Goal: Task Accomplishment & Management: Use online tool/utility

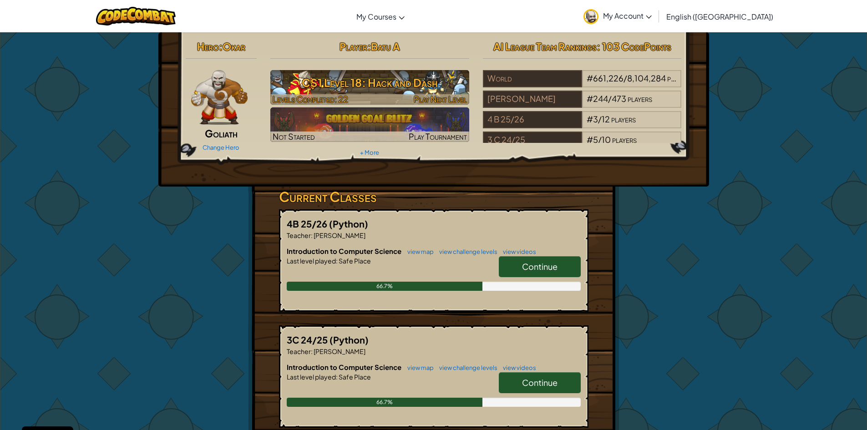
click at [354, 84] on h3 "CS1 Level 18: Hack and Dash" at bounding box center [369, 82] width 199 height 20
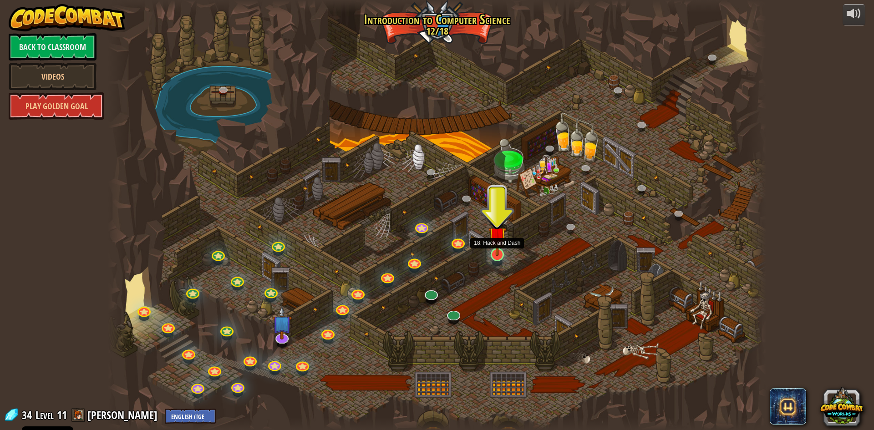
click at [500, 255] on img at bounding box center [498, 235] width 18 height 41
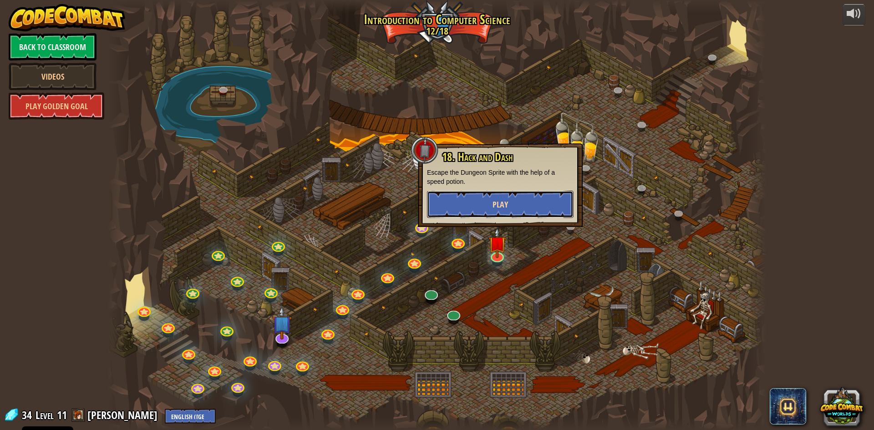
click at [496, 200] on span "Play" at bounding box center [500, 204] width 15 height 11
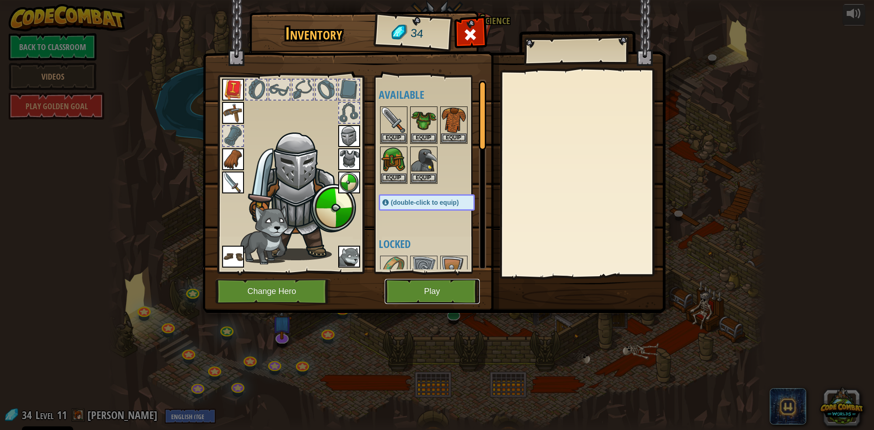
click at [433, 286] on button "Play" at bounding box center [432, 291] width 95 height 25
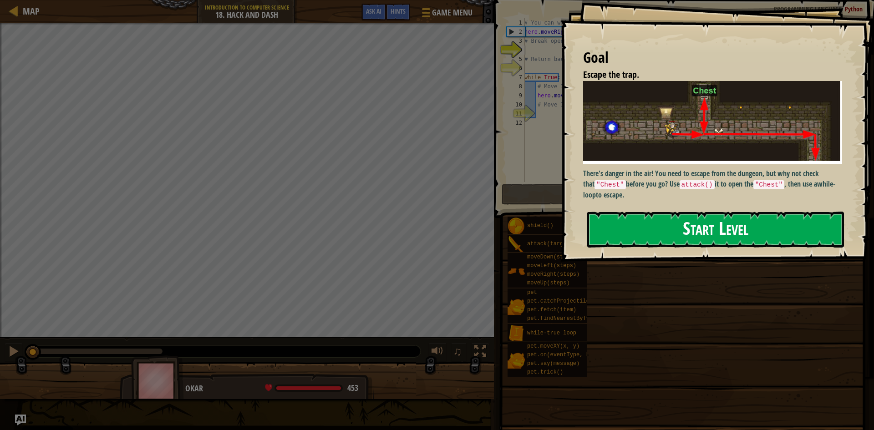
click at [639, 233] on button "Start Level" at bounding box center [715, 230] width 257 height 36
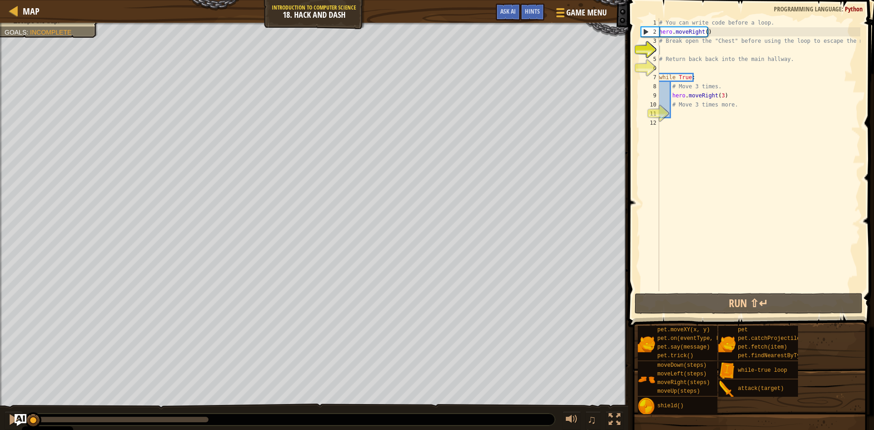
click at [24, 416] on img "Ask AI" at bounding box center [21, 420] width 12 height 12
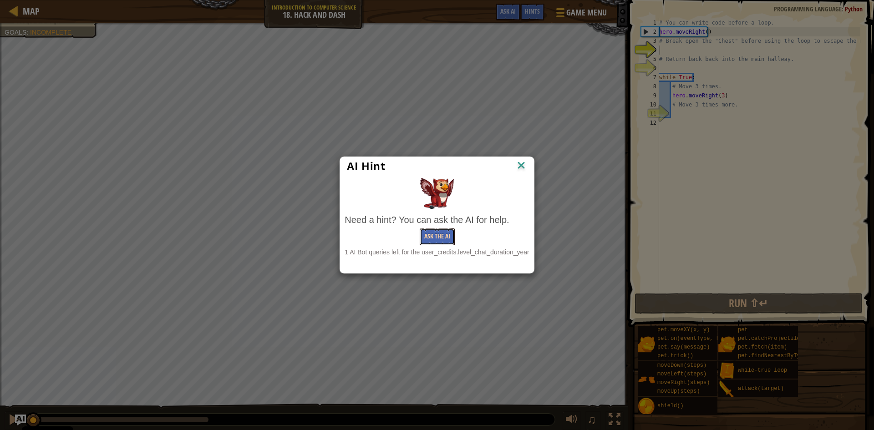
click at [428, 233] on button "Ask the AI" at bounding box center [437, 237] width 35 height 17
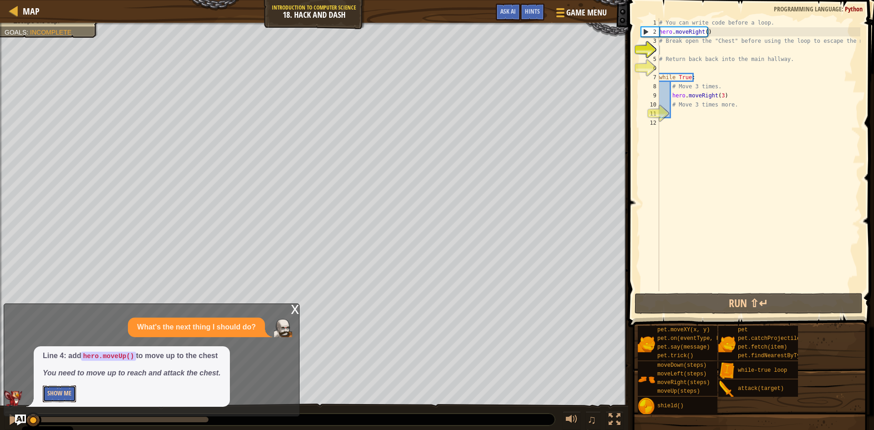
click at [48, 392] on button "Show Me" at bounding box center [59, 394] width 33 height 17
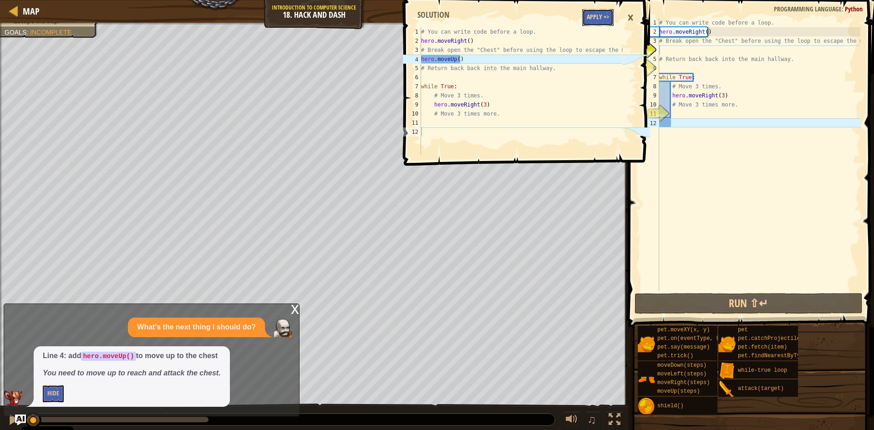
click at [609, 12] on button "Apply =>" at bounding box center [597, 17] width 31 height 17
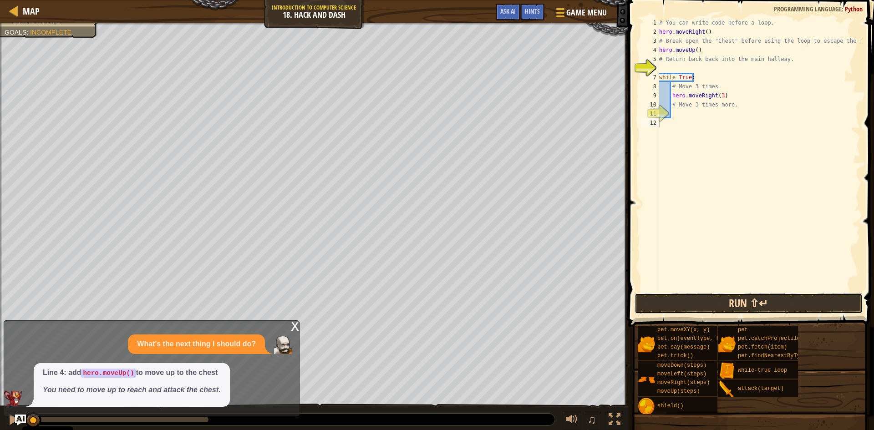
click at [699, 301] on button "Run ⇧↵" at bounding box center [749, 303] width 228 height 21
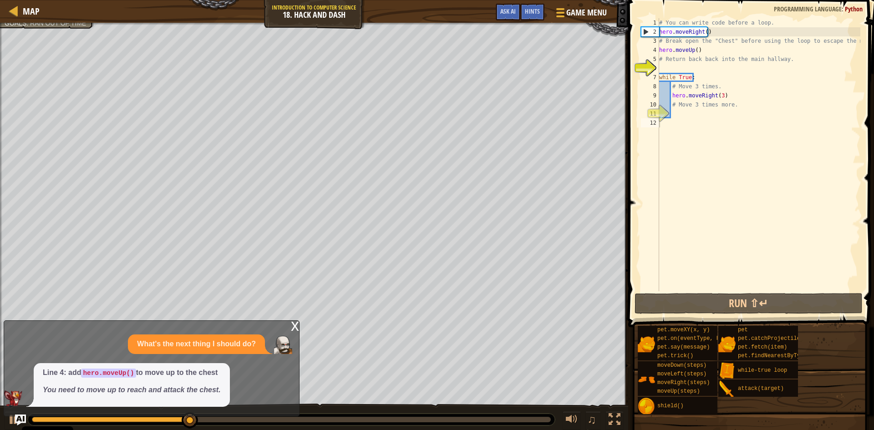
drag, startPoint x: 148, startPoint y: 383, endPoint x: 113, endPoint y: 374, distance: 36.3
click at [148, 383] on span "Line 4: add hero.moveUp() to move up to the chest You need to move up to reach …" at bounding box center [132, 382] width 178 height 28
click at [20, 417] on img "Ask AI" at bounding box center [21, 420] width 12 height 12
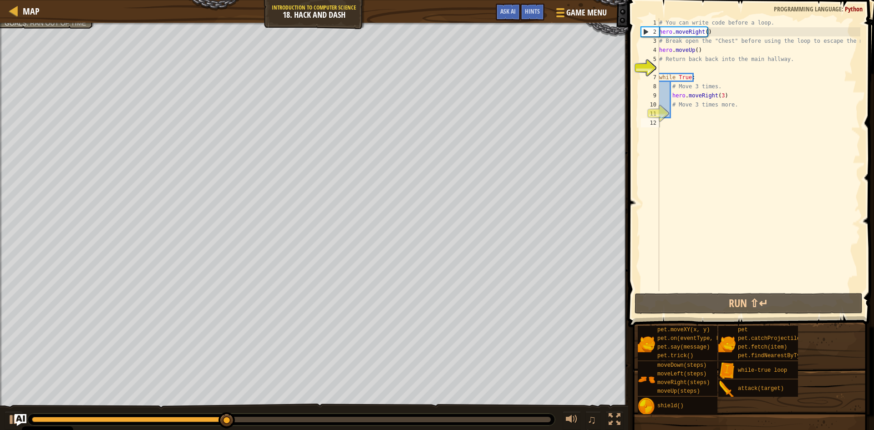
click at [20, 415] on img "Ask AI" at bounding box center [21, 420] width 12 height 12
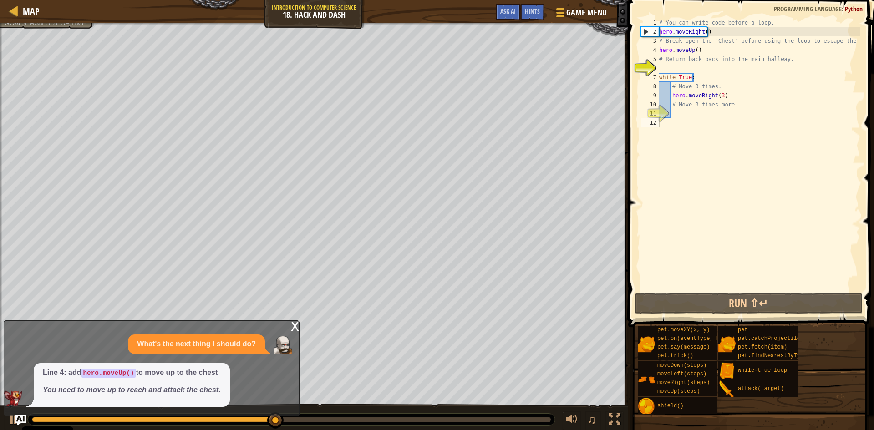
click at [151, 377] on p "Line 4: add hero.moveUp() to move up to the chest" at bounding box center [132, 373] width 178 height 10
drag, startPoint x: 515, startPoint y: 7, endPoint x: 510, endPoint y: 8, distance: 4.6
click at [514, 7] on button "Ask AI" at bounding box center [508, 12] width 25 height 17
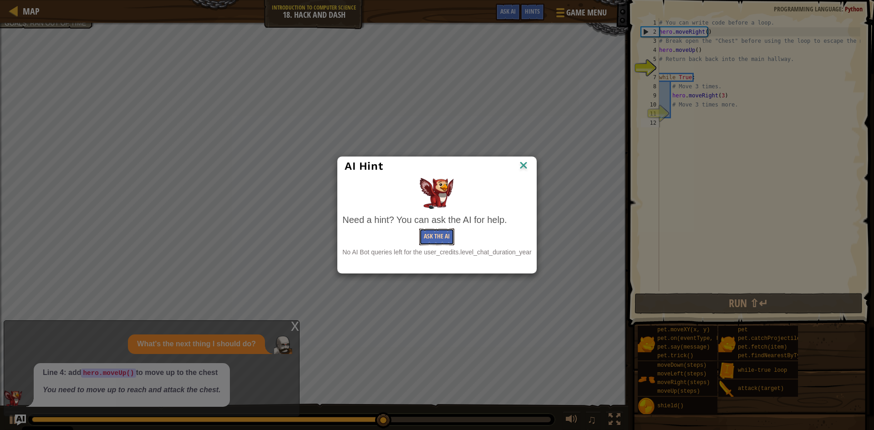
click at [429, 234] on button "Ask the AI" at bounding box center [436, 237] width 35 height 17
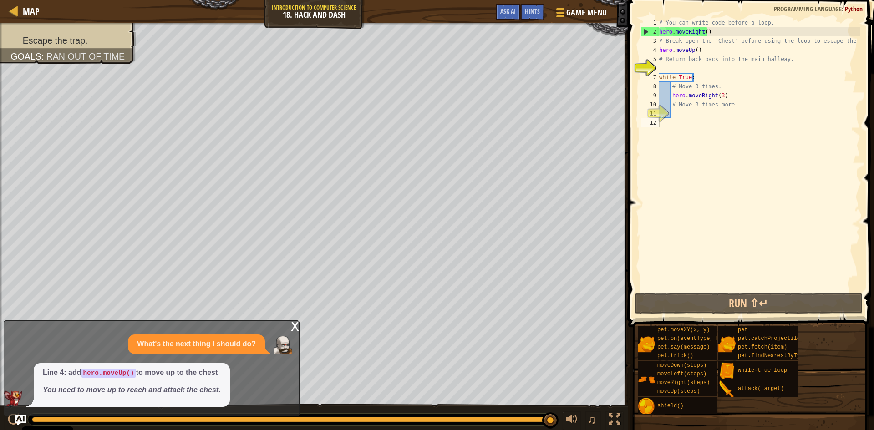
click at [294, 322] on div "x" at bounding box center [295, 325] width 8 height 9
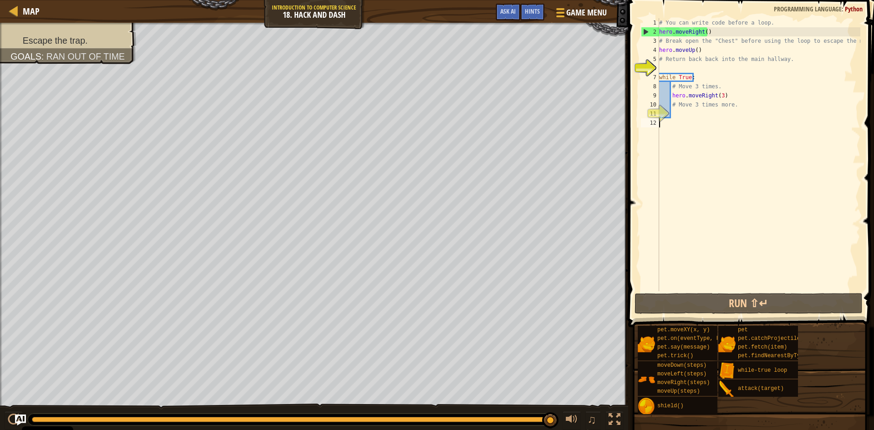
click at [681, 122] on div "# You can write code before a loop. hero . moveRight ( ) # Break open the "Ches…" at bounding box center [758, 163] width 203 height 291
click at [20, 419] on img "Ask AI" at bounding box center [21, 420] width 12 height 12
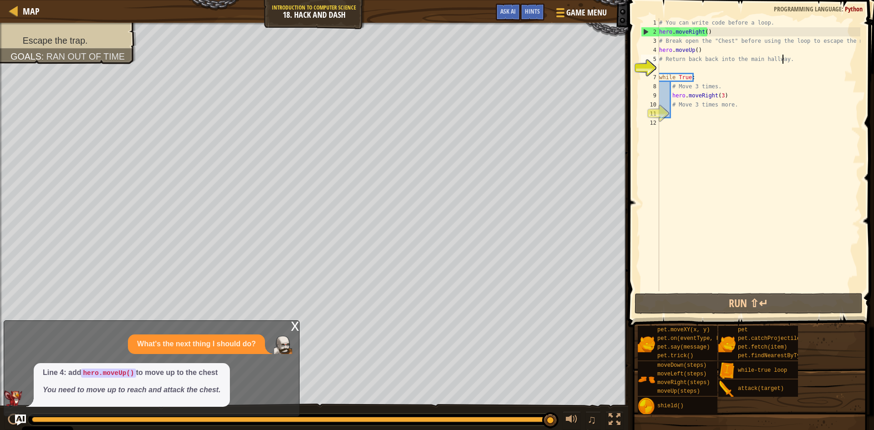
drag, startPoint x: 788, startPoint y: 60, endPoint x: 790, endPoint y: 65, distance: 6.1
click at [788, 61] on div "# You can write code before a loop. hero . moveRight ( ) # Break open the "Ches…" at bounding box center [758, 163] width 203 height 291
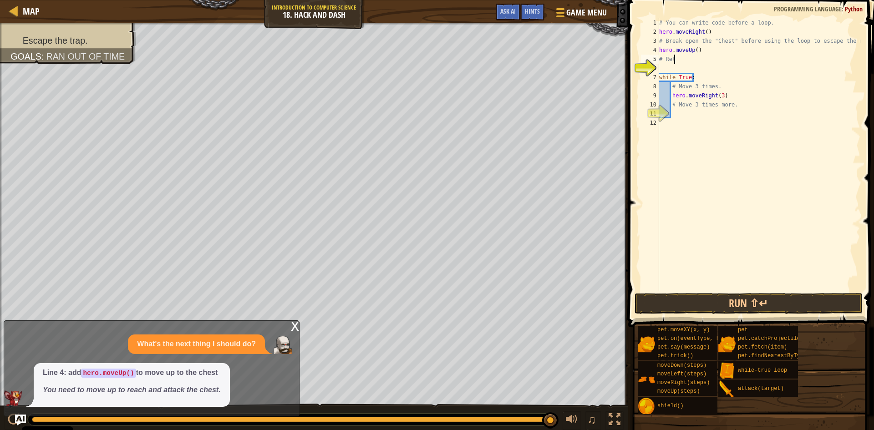
type textarea "#"
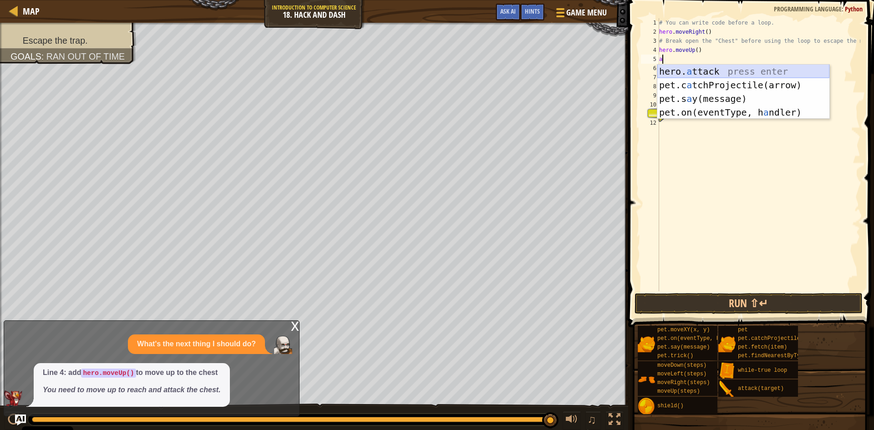
click at [727, 71] on div "hero. a ttack press enter pet.c a tchProjectile(arrow) press enter pet.s a y(me…" at bounding box center [743, 106] width 172 height 82
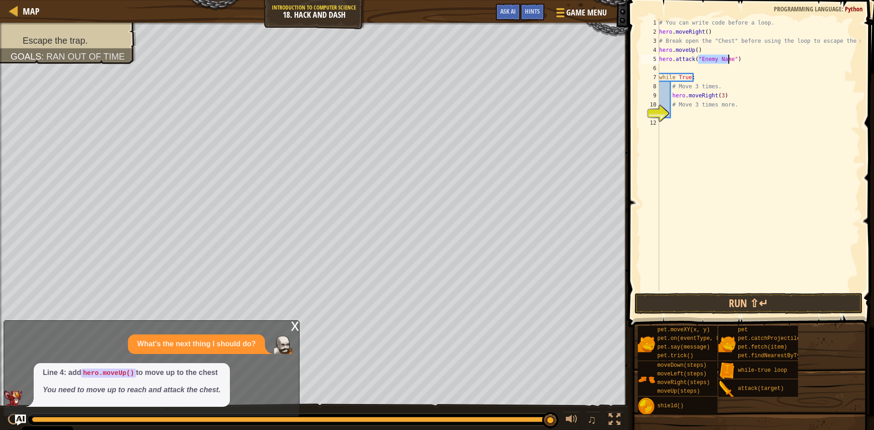
click at [720, 57] on div "# You can write code before a loop. hero . moveRight ( ) # Break open the "Ches…" at bounding box center [758, 154] width 203 height 273
click at [729, 57] on div "# You can write code before a loop. hero . moveRight ( ) # Break open the "Ches…" at bounding box center [758, 163] width 203 height 291
type textarea "hero.attack("Chest")"
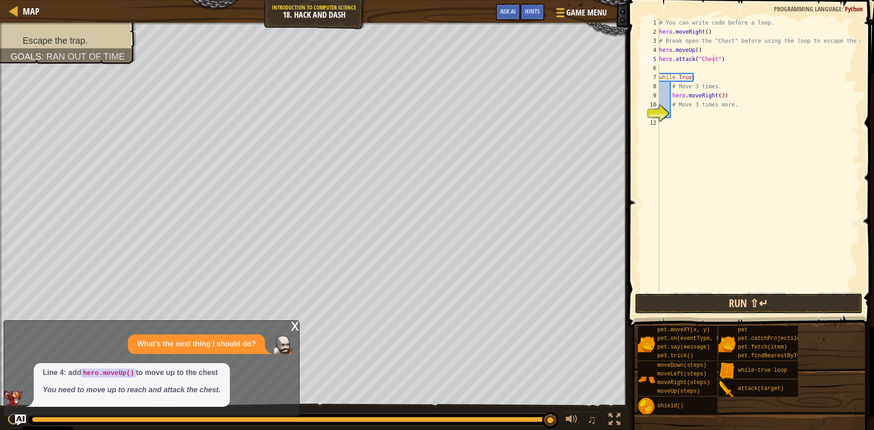
click at [752, 302] on button "Run ⇧↵" at bounding box center [749, 303] width 228 height 21
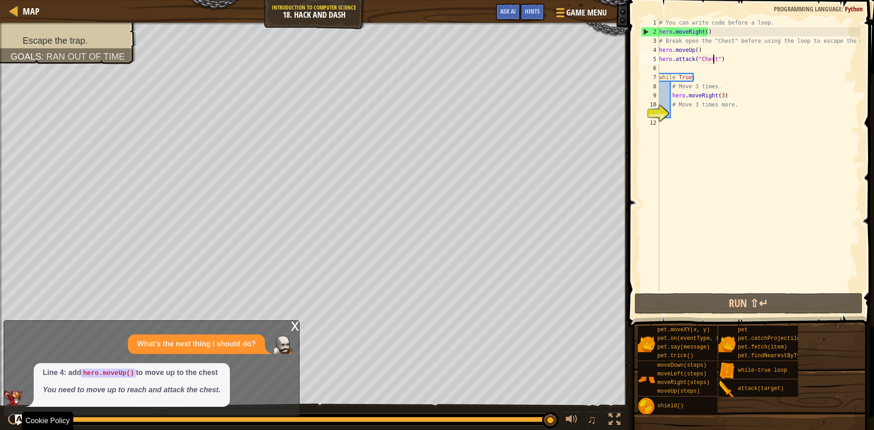
drag, startPoint x: 348, startPoint y: 420, endPoint x: 678, endPoint y: 428, distance: 329.3
click at [678, 428] on div "Map Introduction to Computer Science 18. Hack and Dash Game Menu Done Hints Ask…" at bounding box center [437, 215] width 874 height 430
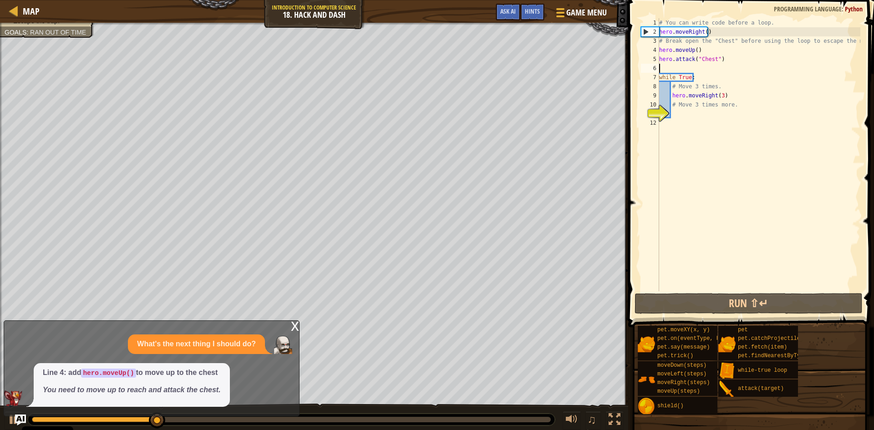
click at [662, 65] on div "# You can write code before a loop. hero . moveRight ( ) # Break open the "Ches…" at bounding box center [758, 163] width 203 height 291
type textarea "m"
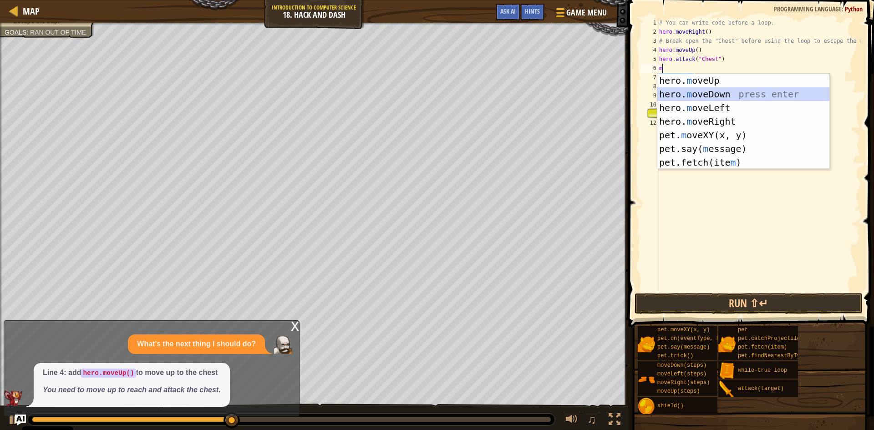
click at [706, 90] on div "hero. m oveUp press enter hero. m oveDown press enter hero. m oveLeft press ent…" at bounding box center [743, 135] width 172 height 123
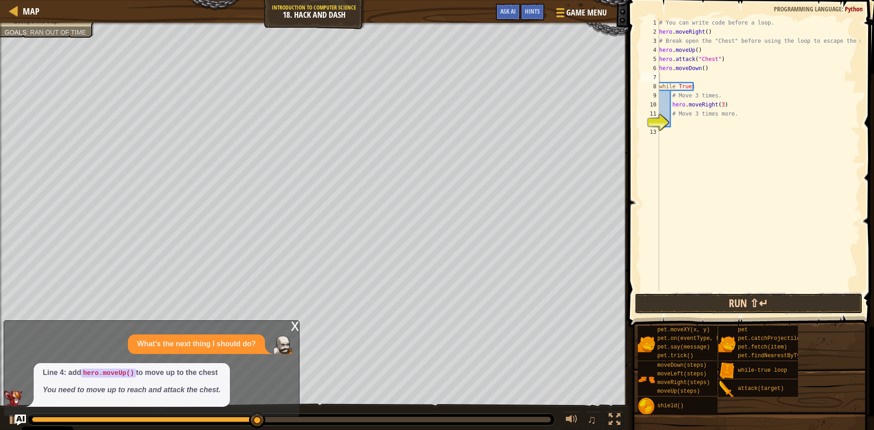
click at [735, 305] on button "Run ⇧↵" at bounding box center [749, 303] width 228 height 21
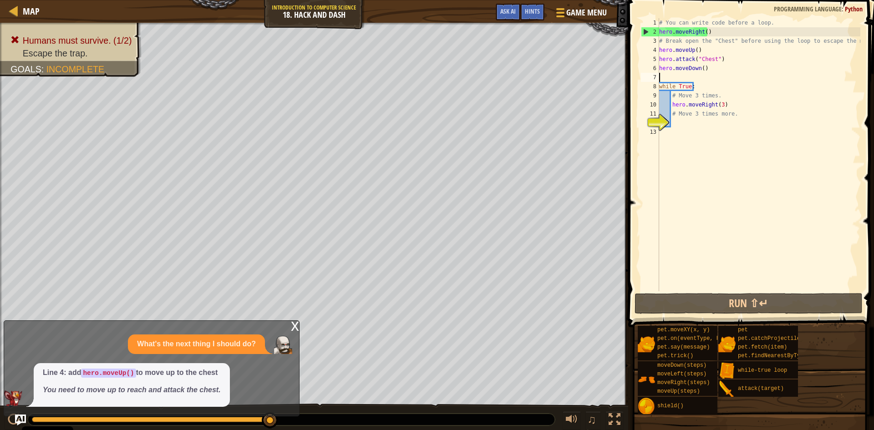
click at [672, 131] on div "# You can write code before a loop. hero . moveRight ( ) # Break open the "Ches…" at bounding box center [758, 163] width 203 height 291
click at [678, 123] on div "# You can write code before a loop. hero . moveRight ( ) # Break open the "Ches…" at bounding box center [758, 163] width 203 height 291
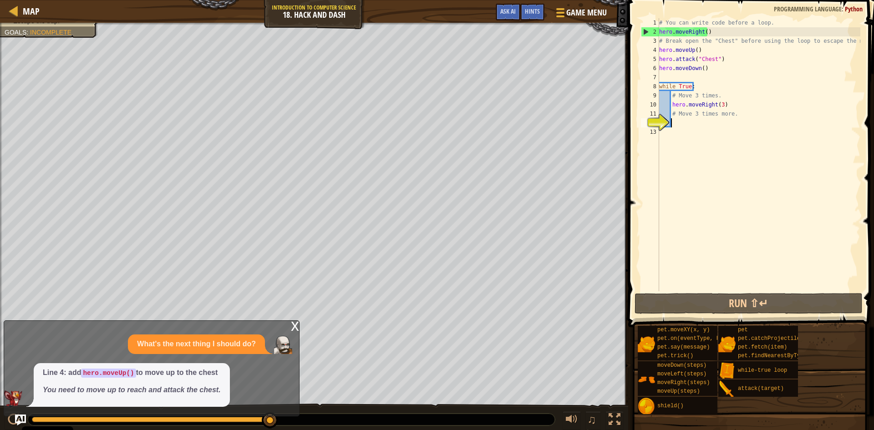
type textarea "m"
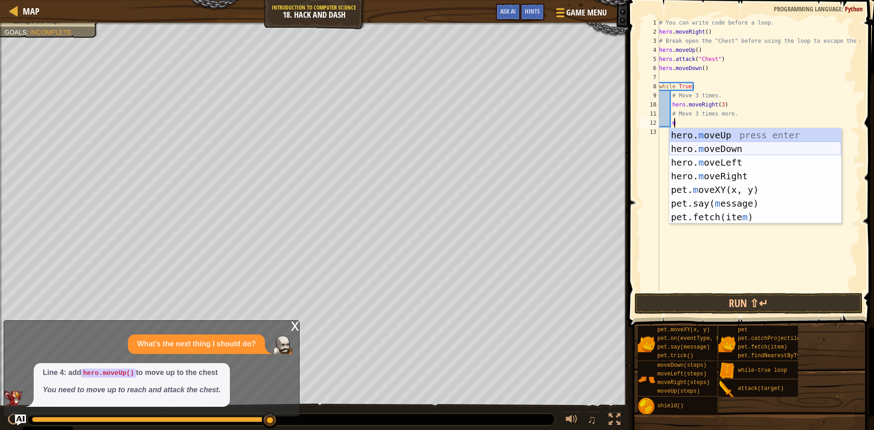
click at [715, 146] on div "hero. m oveUp press enter hero. m oveDown press enter hero. m oveLeft press ent…" at bounding box center [755, 189] width 172 height 123
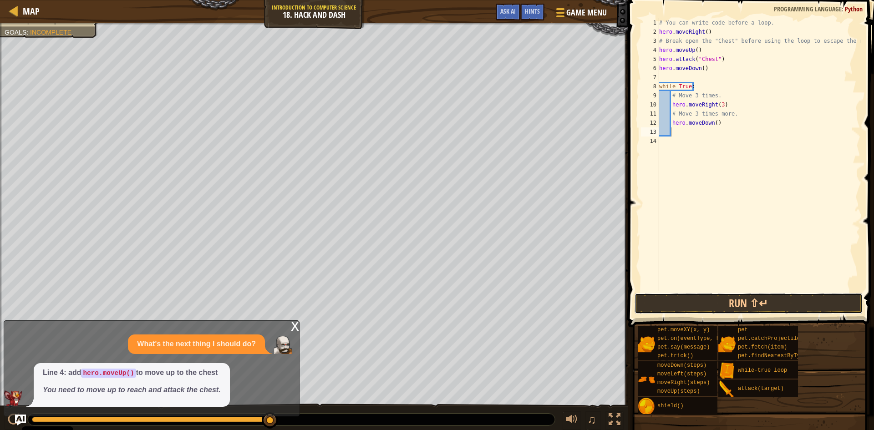
drag, startPoint x: 697, startPoint y: 294, endPoint x: 746, endPoint y: 265, distance: 57.0
click at [703, 292] on div "1 2 3 4 5 6 7 8 9 10 11 12 13 14 # You can write code before a loop. hero . mov…" at bounding box center [750, 182] width 249 height 354
click at [787, 305] on button "Run ⇧↵" at bounding box center [749, 303] width 228 height 21
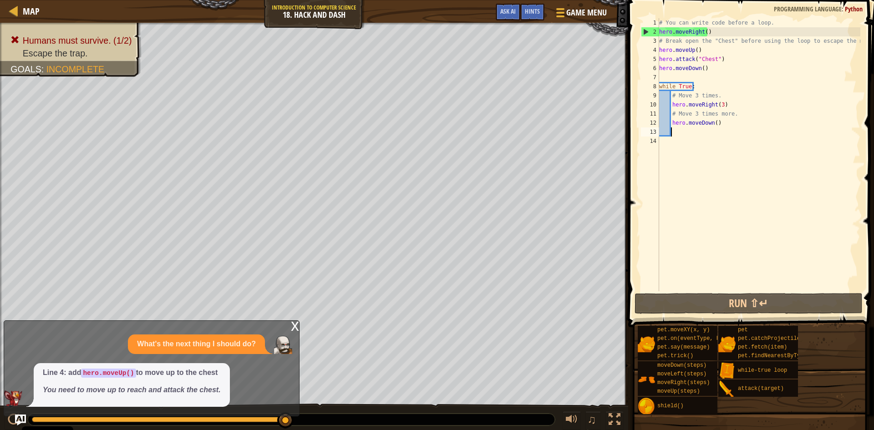
type textarea "m"
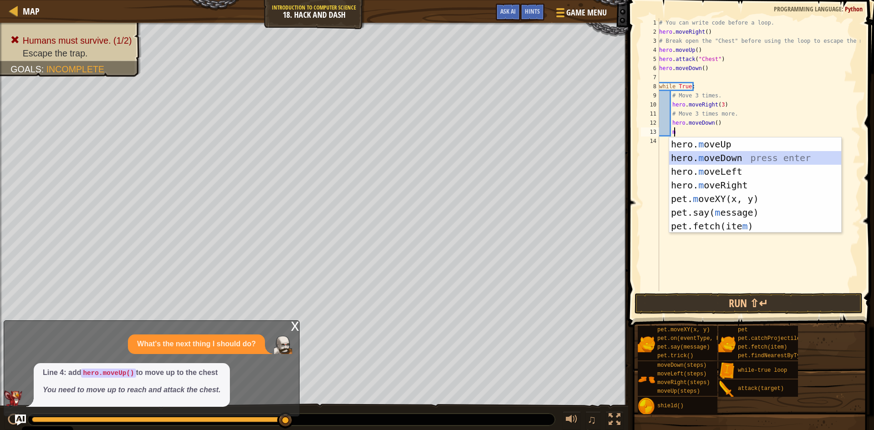
click at [731, 155] on div "hero. m oveUp press enter hero. m oveDown press enter hero. m oveLeft press ent…" at bounding box center [755, 199] width 172 height 123
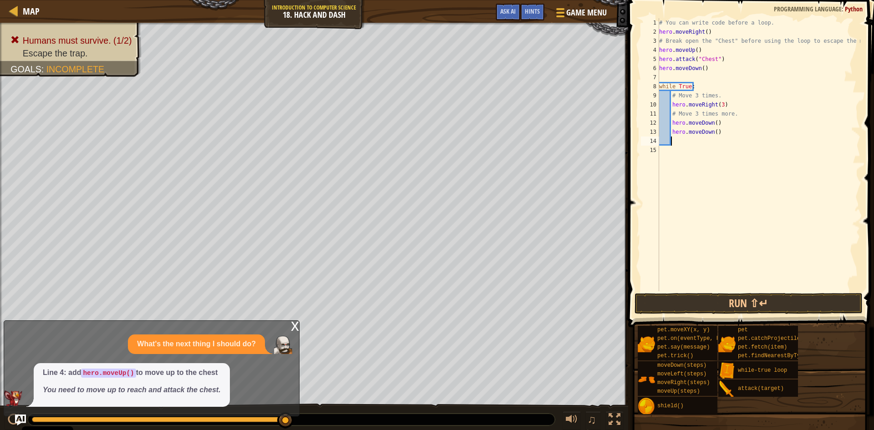
type textarea "m"
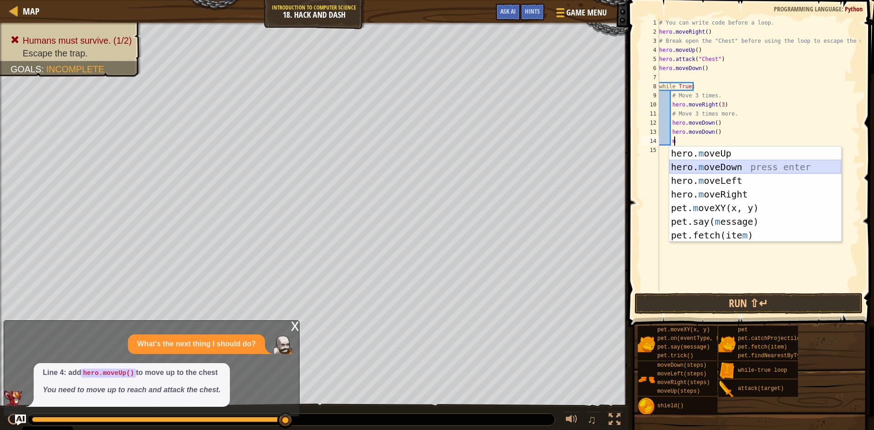
click at [712, 163] on div "hero. m oveUp press enter hero. m oveDown press enter hero. m oveLeft press ent…" at bounding box center [755, 208] width 172 height 123
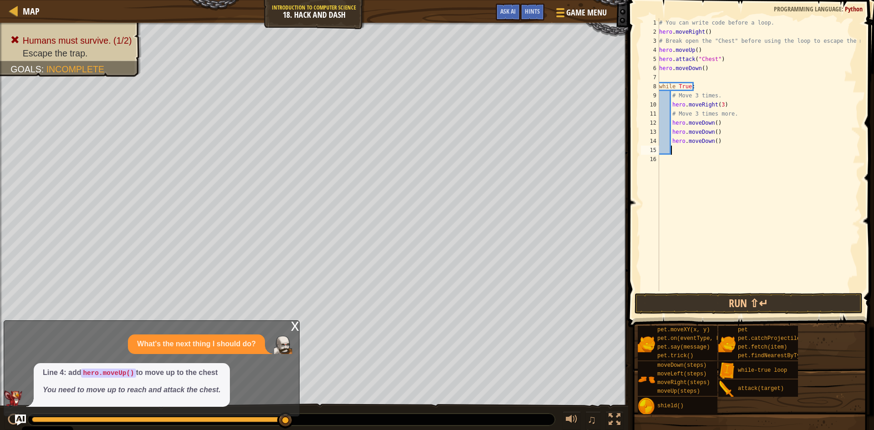
type textarea "m"
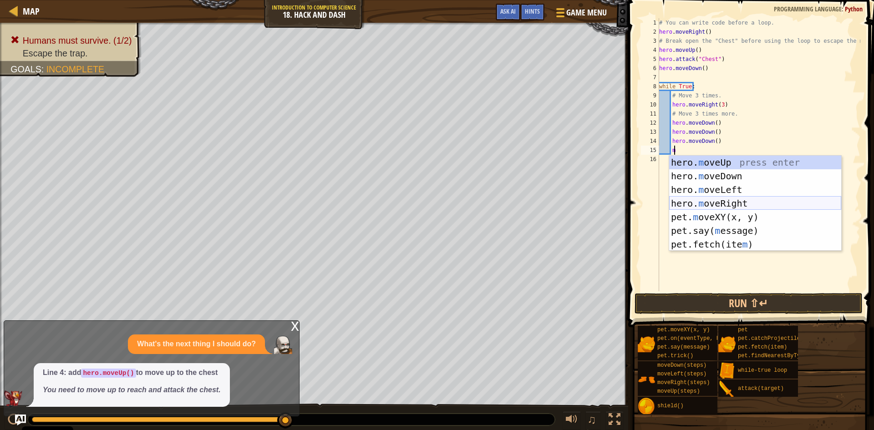
click at [697, 198] on div "hero. m oveUp press enter hero. m oveDown press enter hero. m oveLeft press ent…" at bounding box center [755, 217] width 172 height 123
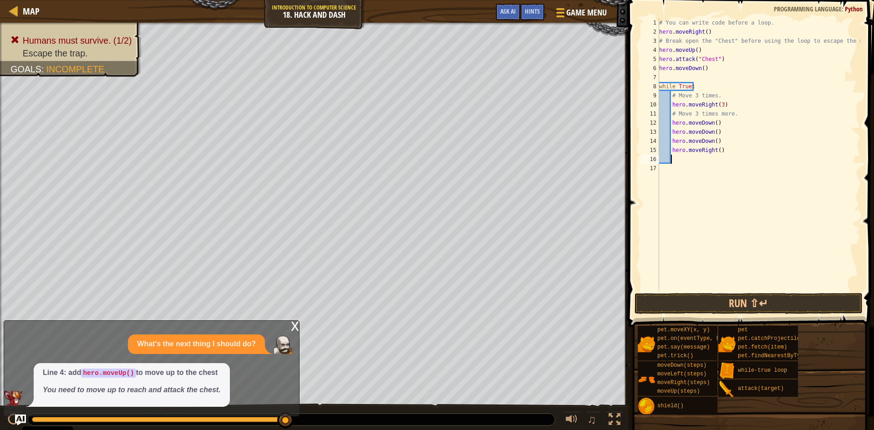
type textarea "m"
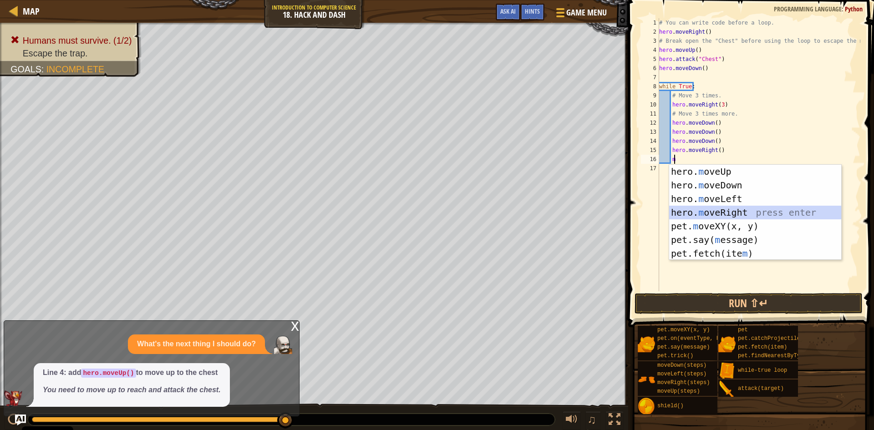
click at [706, 208] on div "hero. m oveUp press enter hero. m oveDown press enter hero. m oveLeft press ent…" at bounding box center [755, 226] width 172 height 123
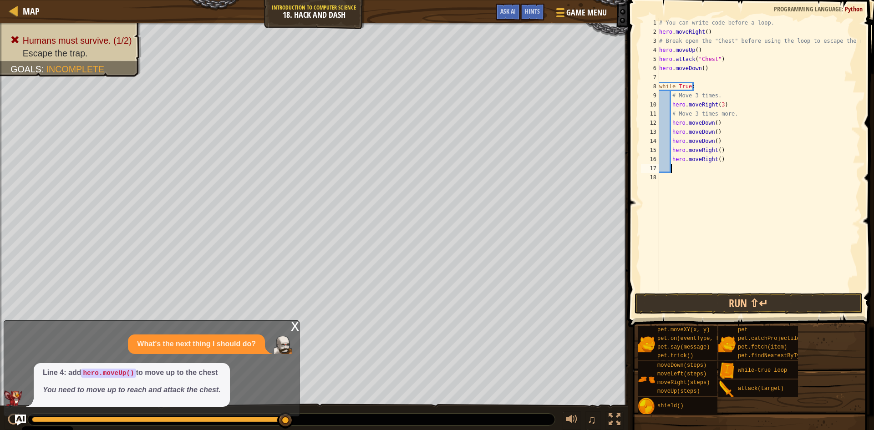
type textarea "m"
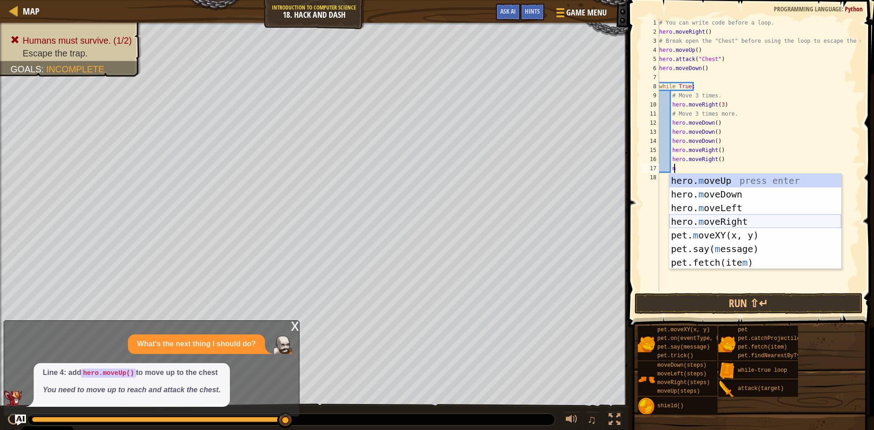
click at [718, 220] on div "hero. m oveUp press enter hero. m oveDown press enter hero. m oveLeft press ent…" at bounding box center [755, 235] width 172 height 123
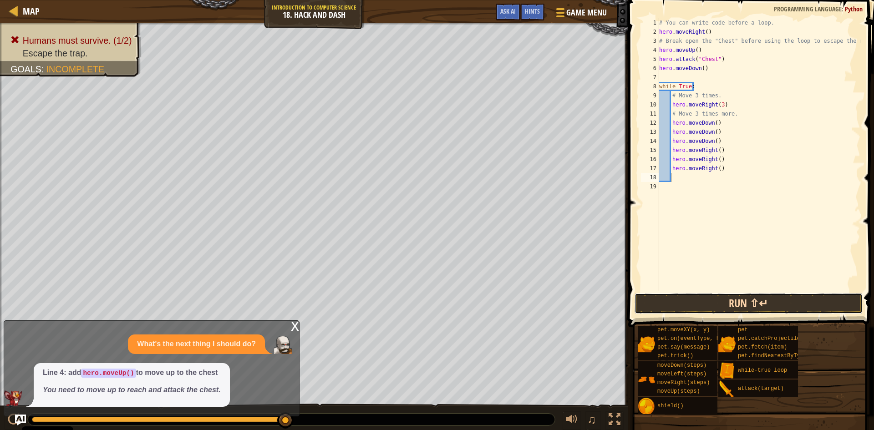
click at [716, 304] on button "Run ⇧↵" at bounding box center [749, 303] width 228 height 21
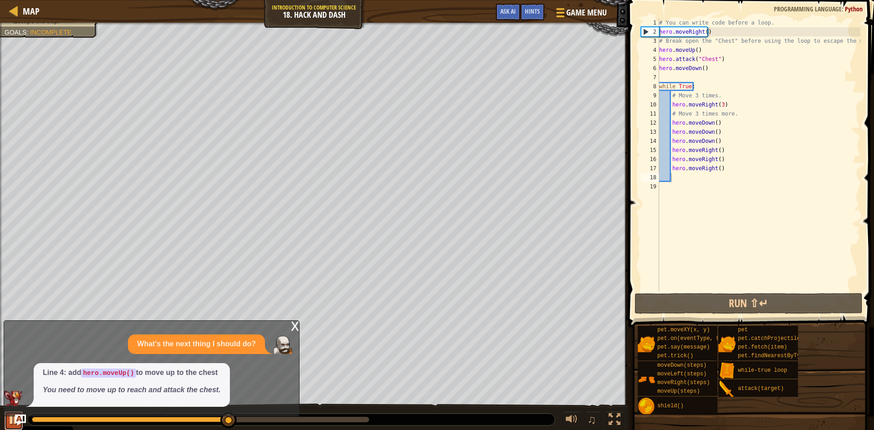
click at [8, 418] on div at bounding box center [14, 420] width 12 height 12
drag, startPoint x: 673, startPoint y: 113, endPoint x: 754, endPoint y: 161, distance: 93.5
click at [739, 112] on div "# You can write code before a loop. hero . moveRight ( ) # Break open the "Ches…" at bounding box center [758, 163] width 203 height 291
click at [738, 136] on div "# You can write code before a loop. hero . moveRight ( ) # Break open the "Ches…" at bounding box center [758, 163] width 203 height 291
drag, startPoint x: 733, startPoint y: 114, endPoint x: 676, endPoint y: 111, distance: 56.5
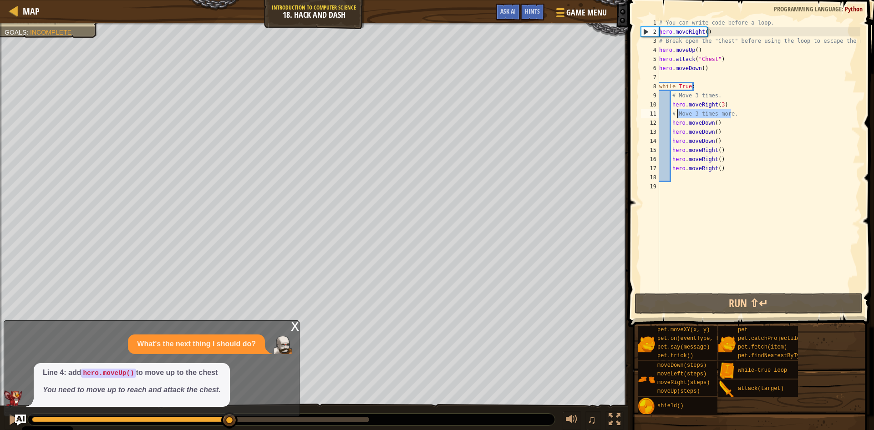
click at [676, 111] on div "# You can write code before a loop. hero . moveRight ( ) # Break open the "Ches…" at bounding box center [758, 163] width 203 height 291
type textarea "# Move 3 times more."
drag, startPoint x: 727, startPoint y: 176, endPoint x: 728, endPoint y: 171, distance: 5.2
click at [727, 175] on div "# You can write code before a loop. hero . moveRight ( ) # Break open the "Ches…" at bounding box center [758, 163] width 203 height 291
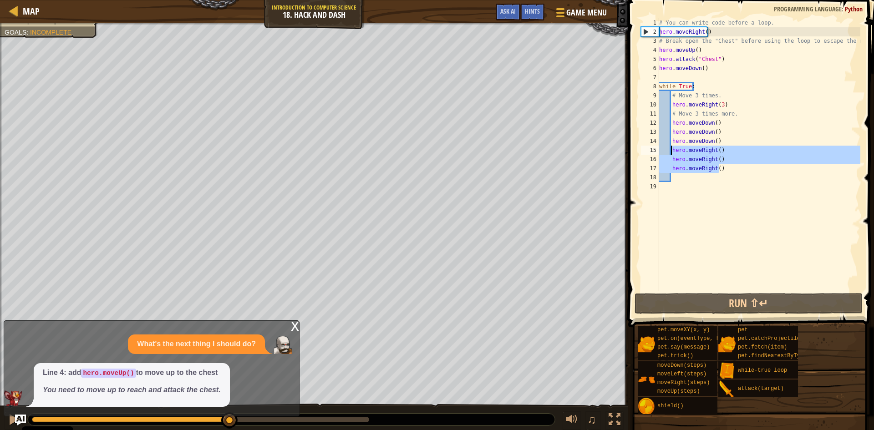
drag, startPoint x: 715, startPoint y: 169, endPoint x: 672, endPoint y: 148, distance: 47.9
click at [672, 148] on div "# You can write code before a loop. hero . moveRight ( ) # Break open the "Ches…" at bounding box center [758, 163] width 203 height 291
type textarea "hero.moveRight() hero.moveRight()"
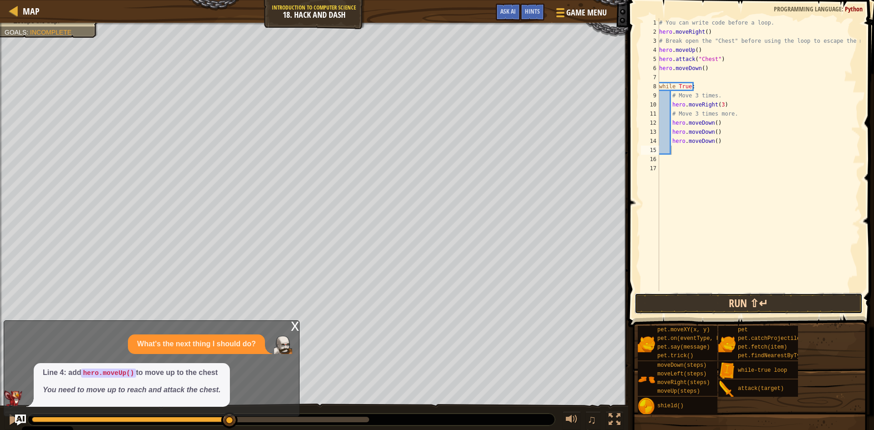
click at [693, 308] on button "Run ⇧↵" at bounding box center [749, 303] width 228 height 21
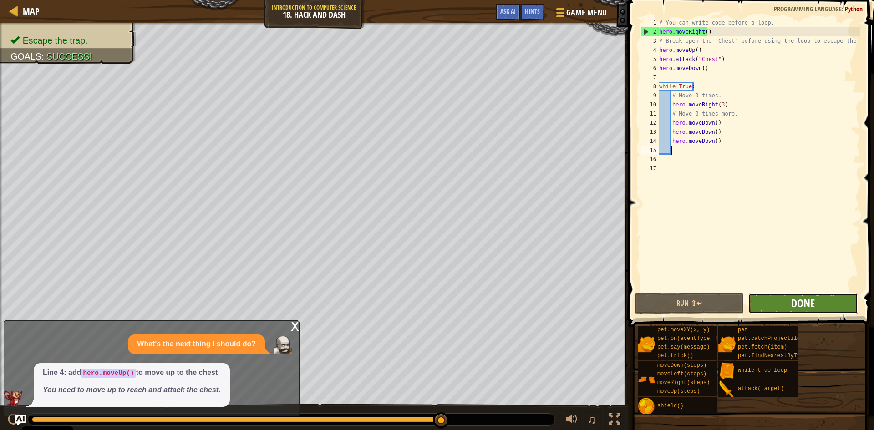
click at [806, 300] on span "Done" at bounding box center [803, 303] width 24 height 15
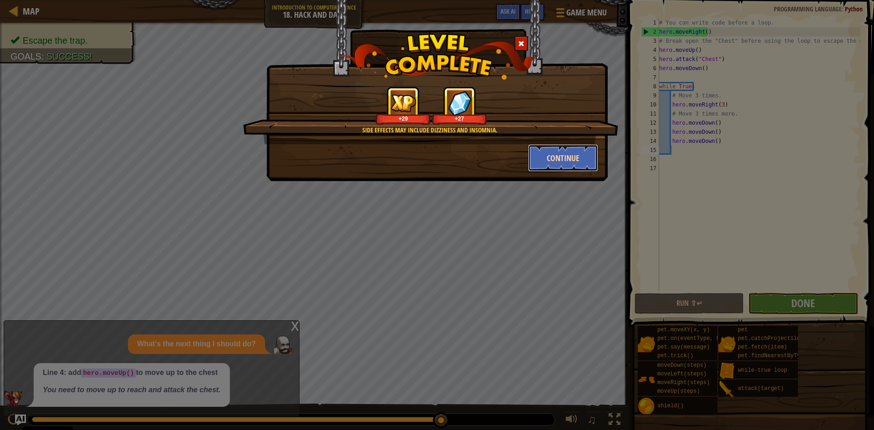
click at [539, 149] on button "Continue" at bounding box center [563, 157] width 71 height 27
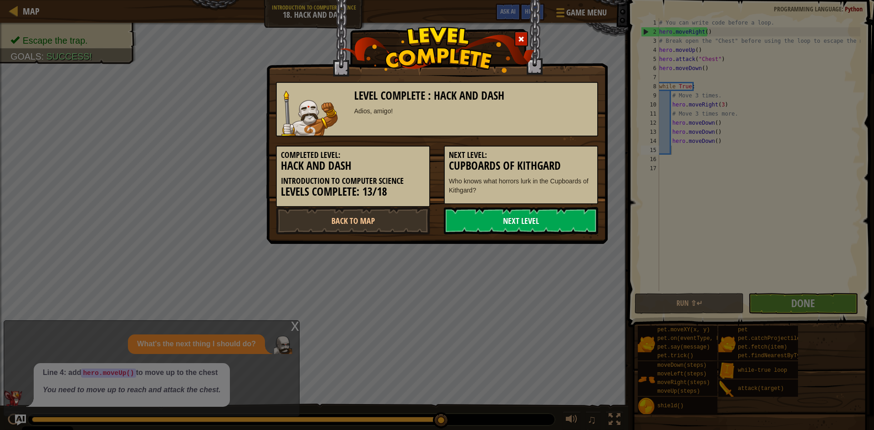
click at [505, 218] on link "Next Level" at bounding box center [521, 220] width 154 height 27
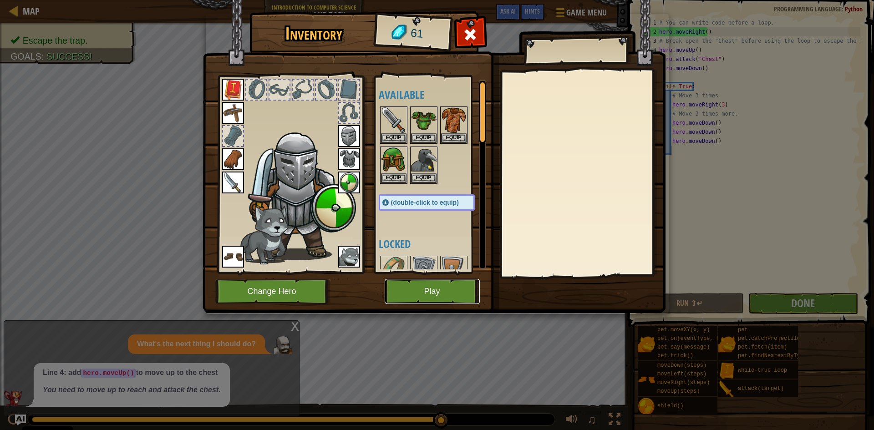
click at [393, 289] on button "Play" at bounding box center [432, 291] width 95 height 25
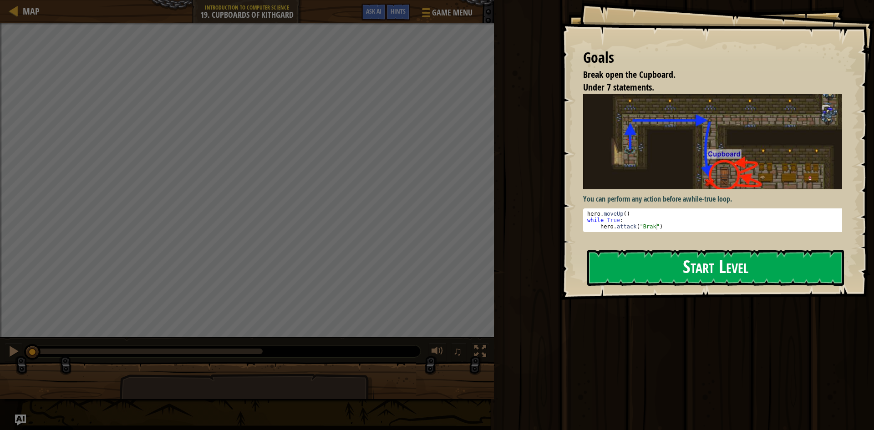
click at [632, 266] on button "Start Level" at bounding box center [715, 268] width 257 height 36
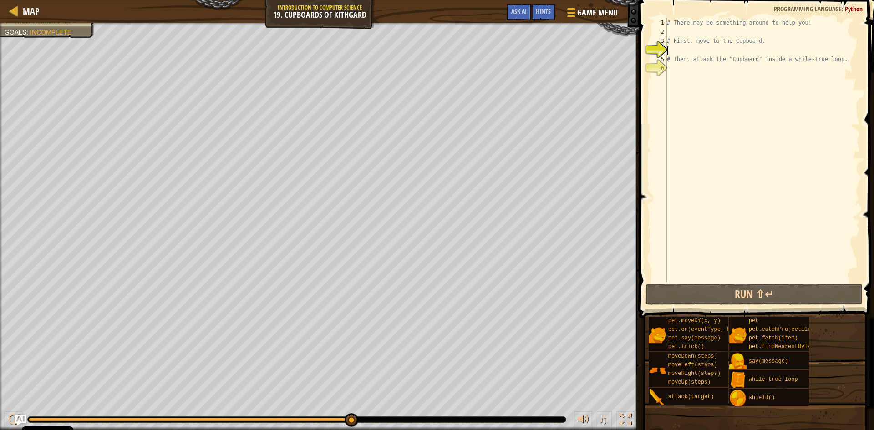
click at [762, 41] on div "# There may be something around to help you! # First, move to the Cupboard. # T…" at bounding box center [762, 159] width 195 height 282
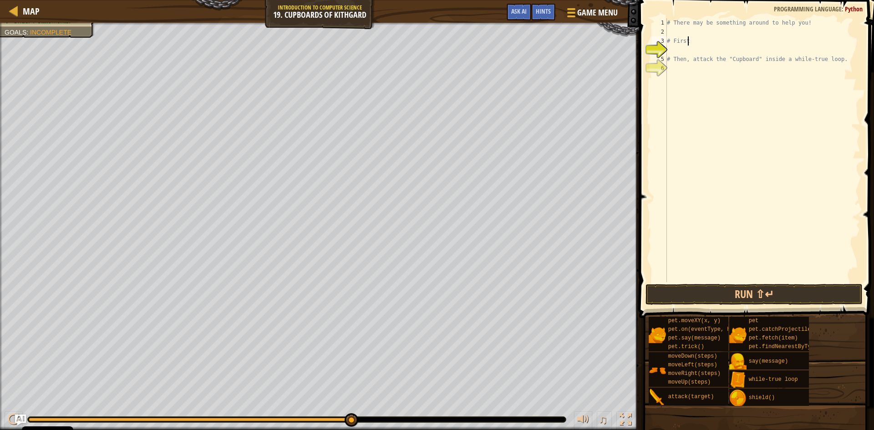
type textarea "#"
click at [675, 31] on div "# There may be something around to help you! # Then, attack the "Cupboard" insi…" at bounding box center [762, 159] width 195 height 282
type textarea "m"
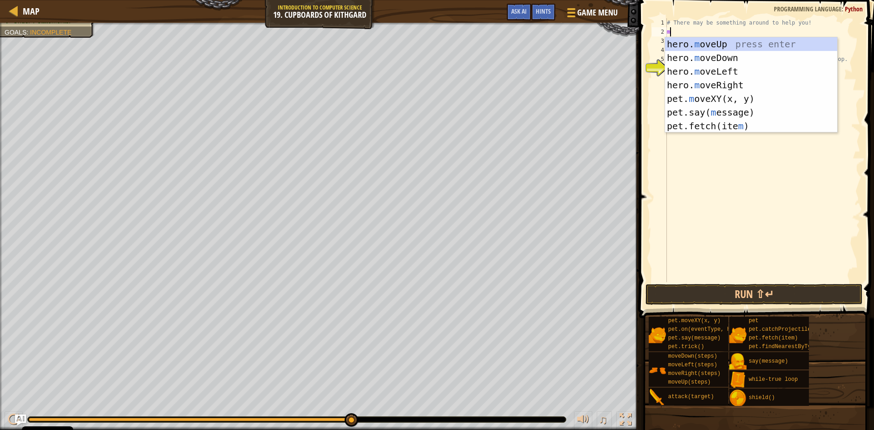
scroll to position [4, 0]
click at [730, 40] on div "hero. m oveUp press enter hero. m oveDown press enter hero. m oveLeft press ent…" at bounding box center [751, 98] width 172 height 123
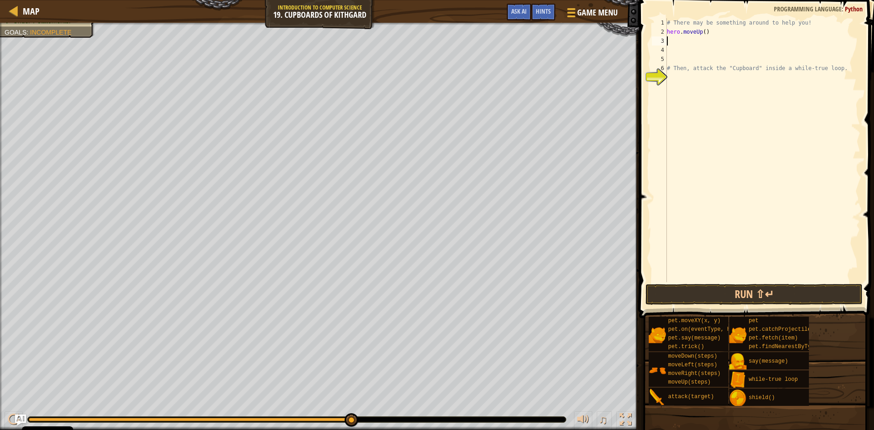
type textarea "m"
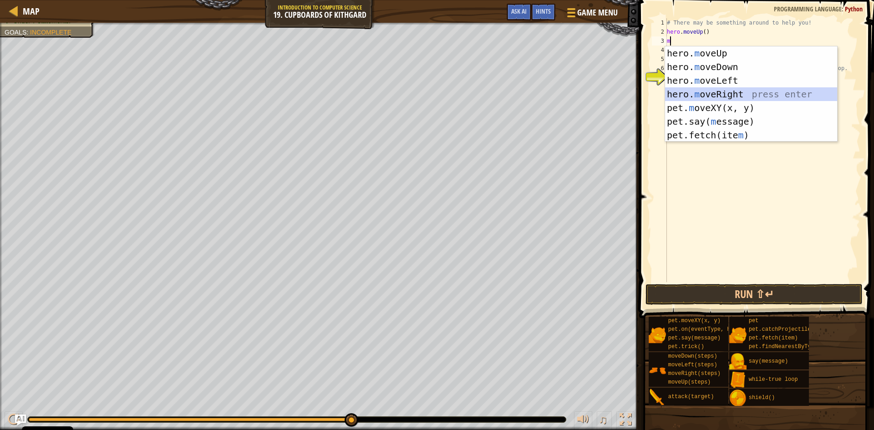
click at [723, 91] on div "hero. m oveUp press enter hero. m oveDown press enter hero. m oveLeft press ent…" at bounding box center [751, 107] width 172 height 123
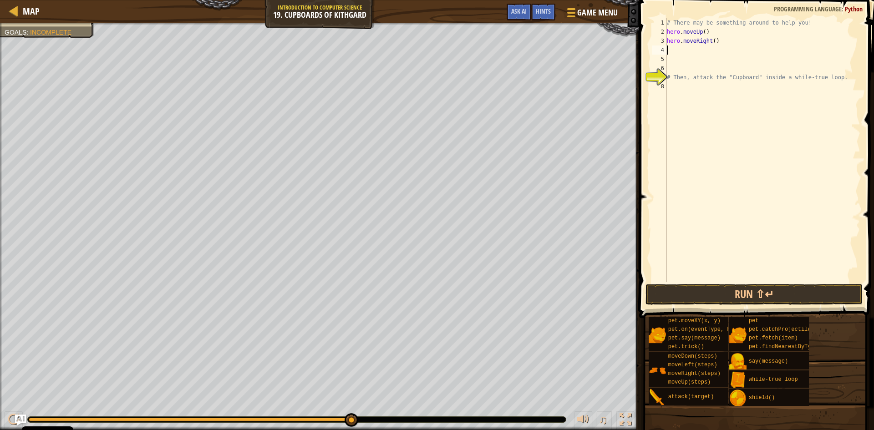
type textarea "m"
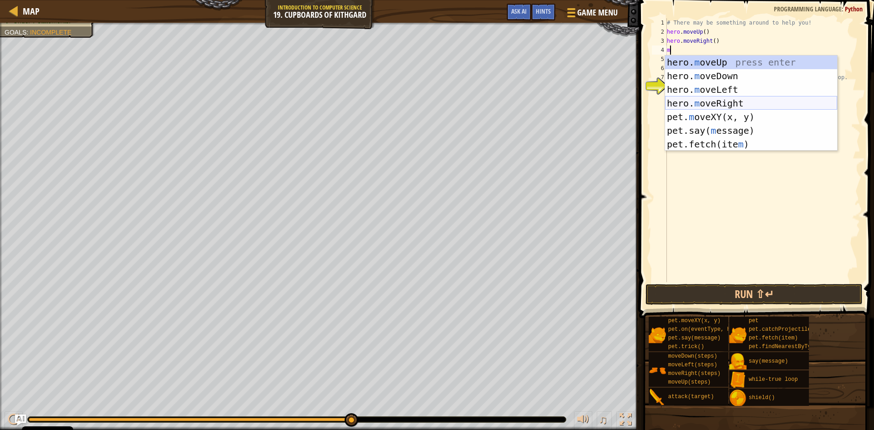
click at [726, 102] on div "hero. m oveUp press enter hero. m oveDown press enter hero. m oveLeft press ent…" at bounding box center [751, 117] width 172 height 123
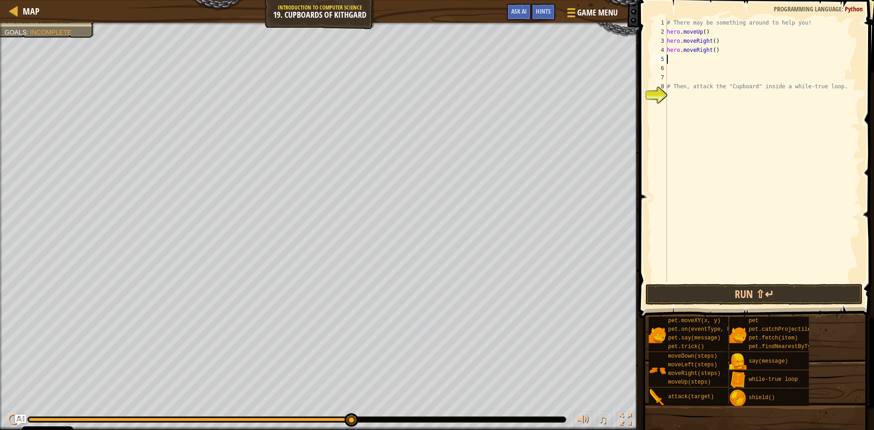
type textarea "m"
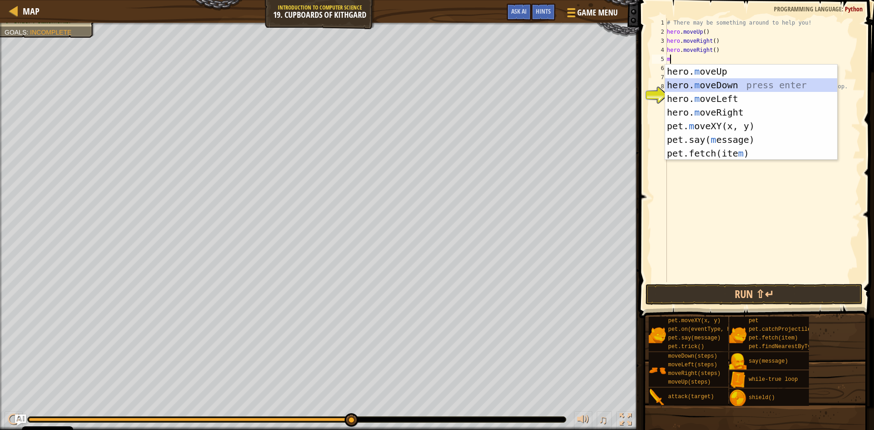
click at [715, 78] on div "hero. m oveUp press enter hero. m oveDown press enter hero. m oveLeft press ent…" at bounding box center [751, 126] width 172 height 123
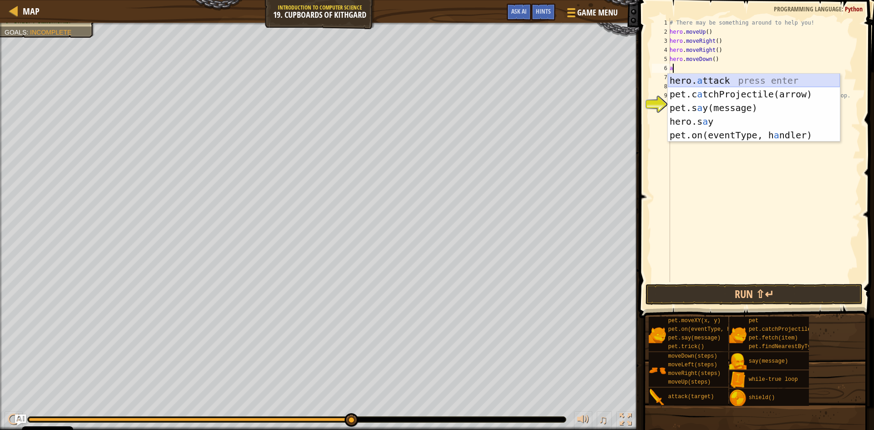
click at [733, 74] on div "hero. a ttack press enter pet.c a tchProjectile(arrow) press enter pet.s a y(me…" at bounding box center [754, 122] width 172 height 96
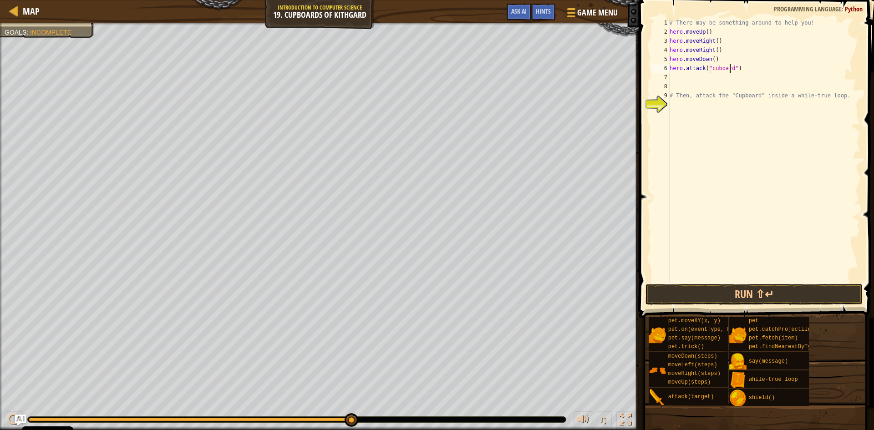
scroll to position [4, 5]
type textarea "hero.attack("cuboard")"
click at [677, 76] on div "# There may be something around to help you! hero . moveUp ( ) hero . moveRight…" at bounding box center [764, 159] width 193 height 282
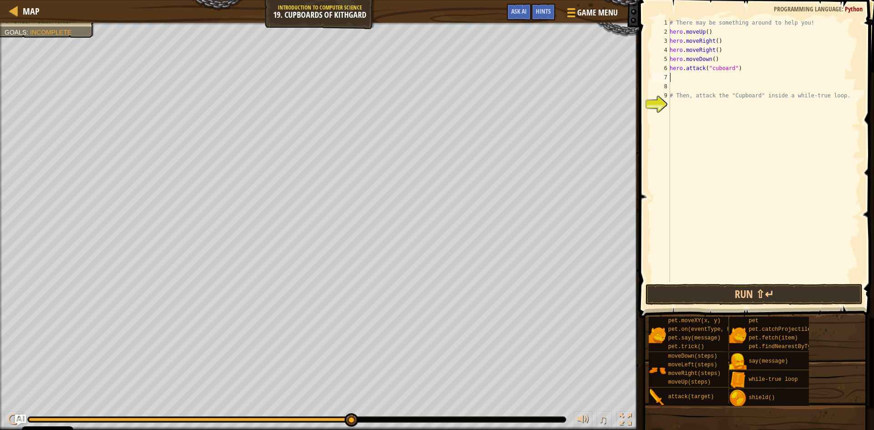
type textarea "m"
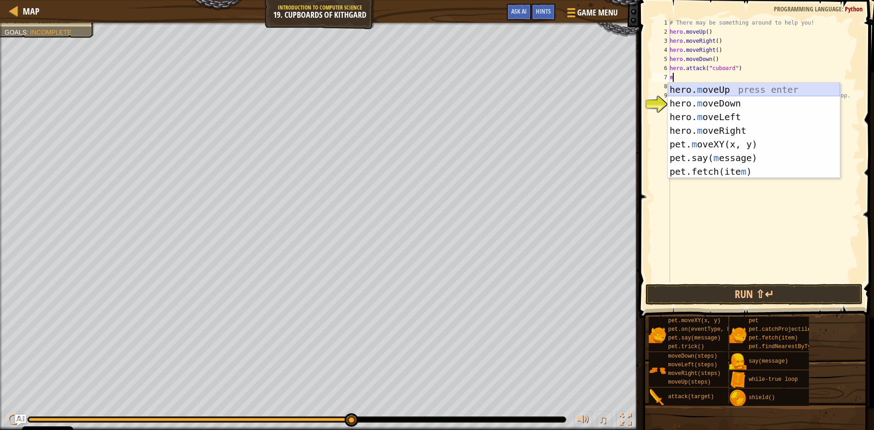
click at [711, 86] on div "hero. m oveUp press enter hero. m oveDown press enter hero. m oveLeft press ent…" at bounding box center [754, 144] width 172 height 123
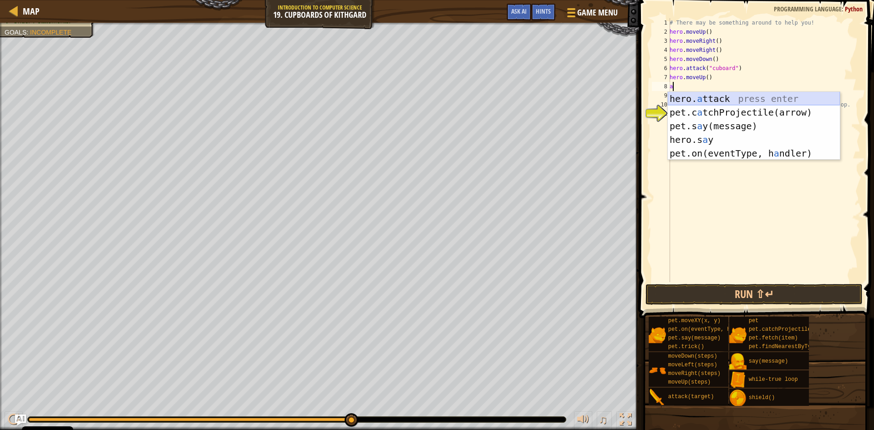
drag, startPoint x: 734, startPoint y: 98, endPoint x: 739, endPoint y: 92, distance: 8.1
click at [734, 98] on div "hero. a ttack press enter pet.c a tchProjectile(arrow) press enter pet.s a y(me…" at bounding box center [754, 140] width 172 height 96
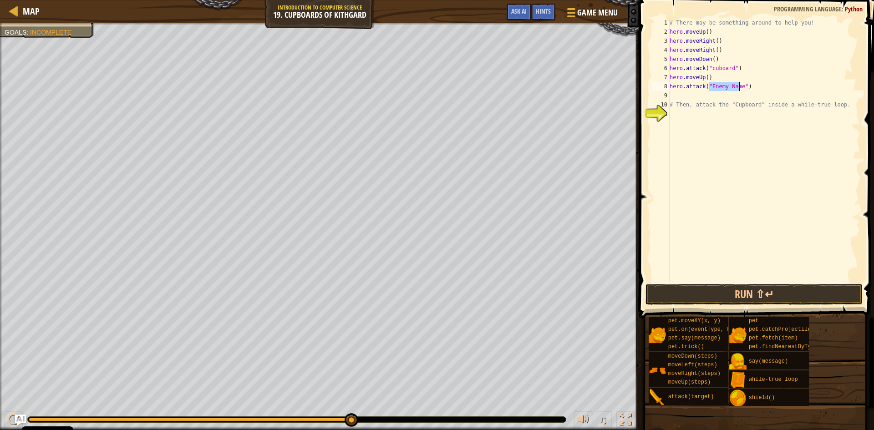
scroll to position [4, 4]
type textarea "hero.attack("ogres")"
click at [676, 97] on div "# There may be something around to help you! hero . moveUp ( ) hero . moveRight…" at bounding box center [764, 159] width 193 height 282
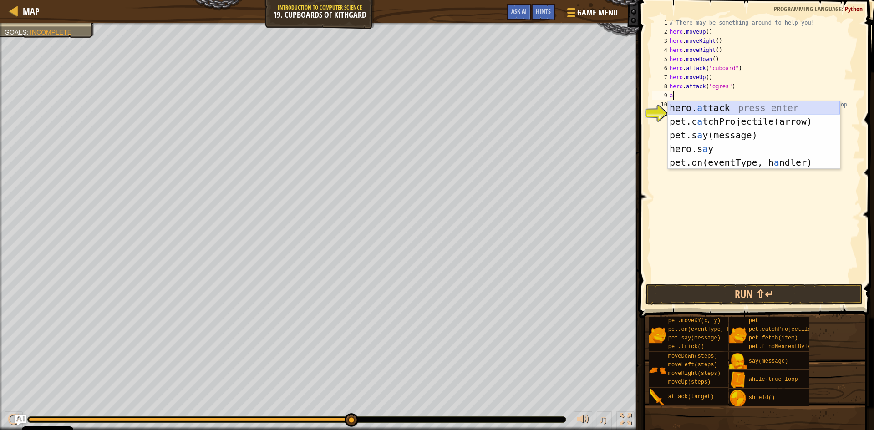
click at [712, 105] on div "hero. a ttack press enter pet.c a tchProjectile(arrow) press enter pet.s a y(me…" at bounding box center [754, 149] width 172 height 96
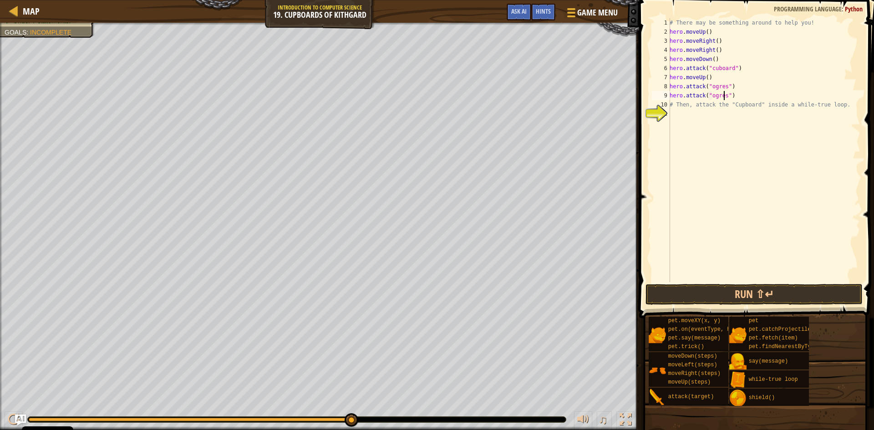
scroll to position [4, 5]
click at [833, 102] on div "# There may be something around to help you! hero . moveUp ( ) hero . moveRight…" at bounding box center [764, 159] width 193 height 282
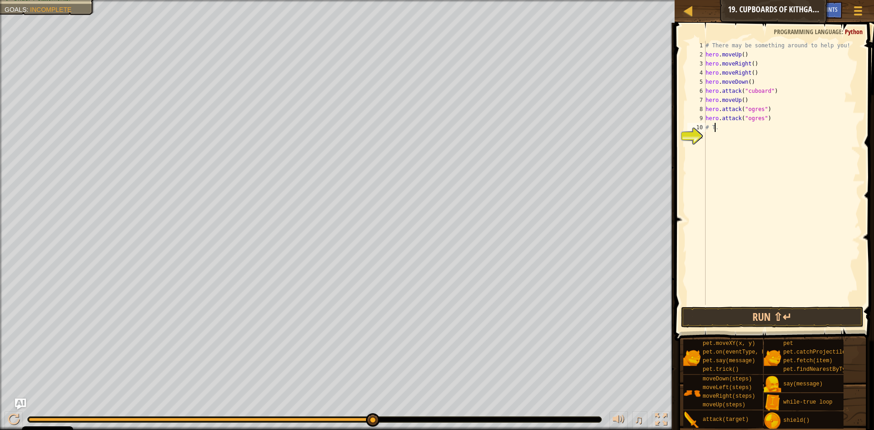
scroll to position [4, 0]
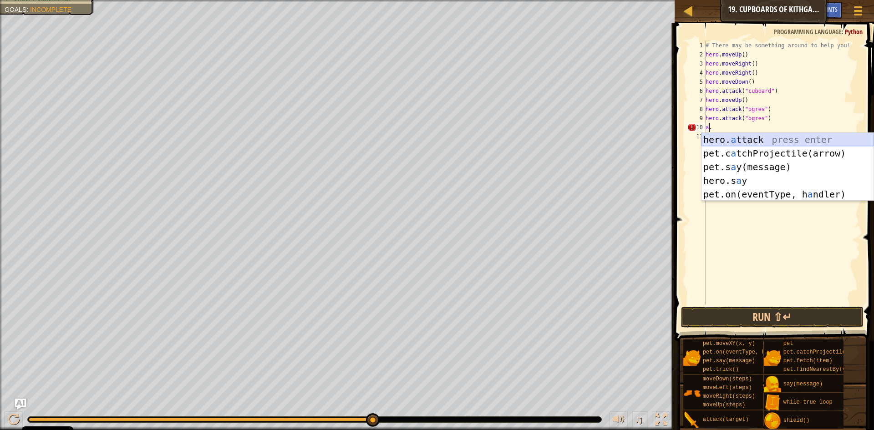
click at [763, 139] on div "hero. a ttack press enter pet.c a tchProjectile(arrow) press enter pet.s a y(me…" at bounding box center [788, 181] width 172 height 96
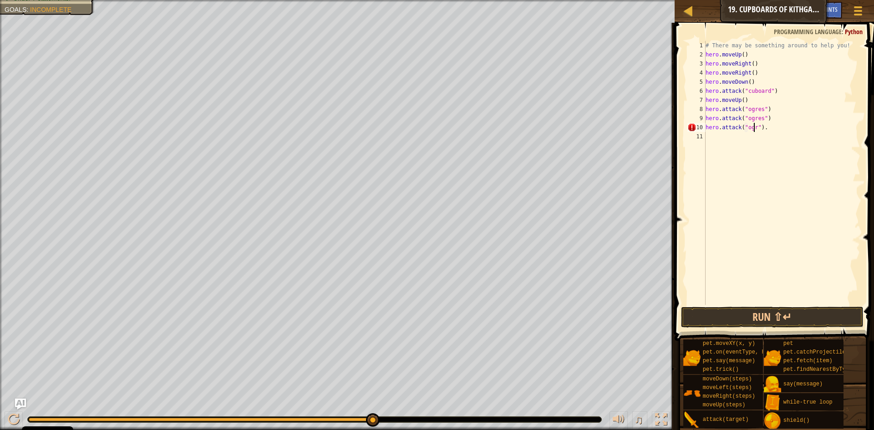
scroll to position [4, 5]
type textarea "hero.attack("ogres")."
click at [710, 139] on div "# There may be something around to help you! hero . moveUp ( ) hero . moveRight…" at bounding box center [782, 182] width 157 height 282
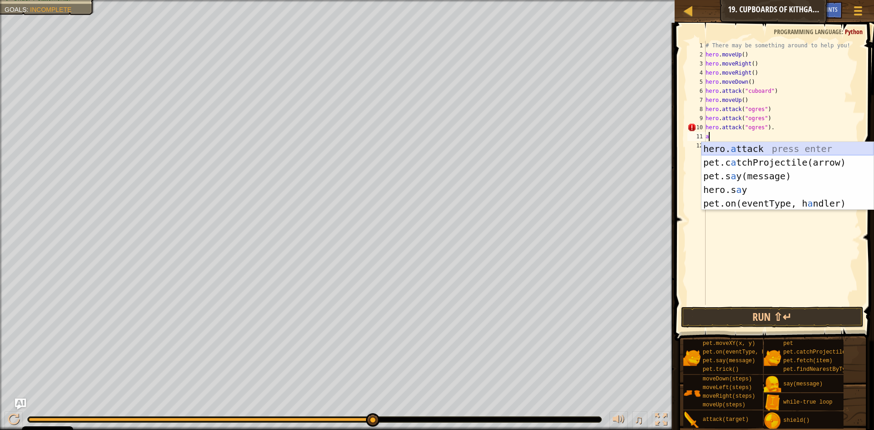
click at [737, 148] on div "hero. a ttack press enter pet.c a tchProjectile(arrow) press enter pet.s a y(me…" at bounding box center [788, 190] width 172 height 96
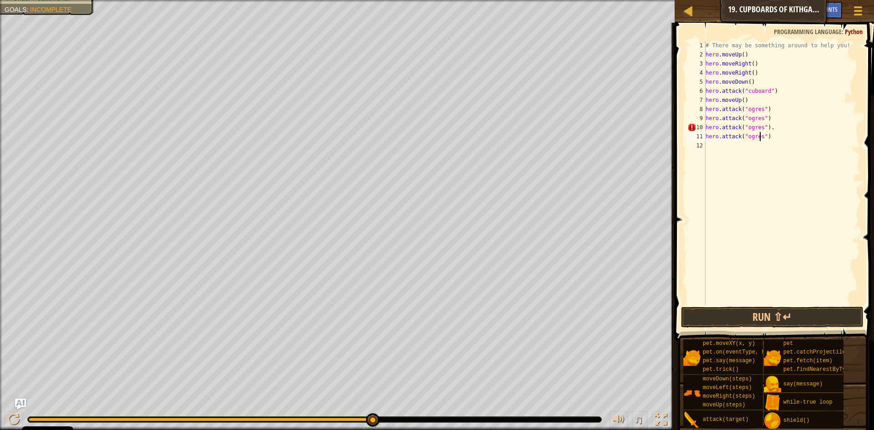
scroll to position [4, 5]
click at [795, 315] on button "Run ⇧↵" at bounding box center [772, 317] width 183 height 21
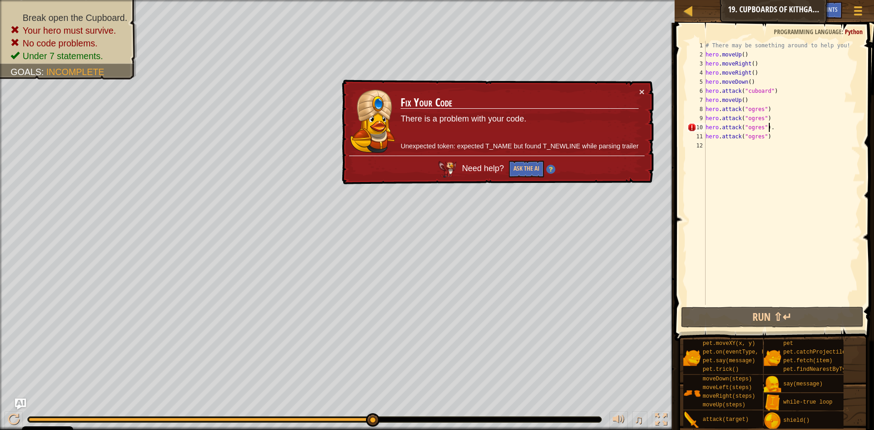
click at [771, 129] on div "# There may be something around to help you! hero . moveUp ( ) hero . moveRight…" at bounding box center [782, 182] width 157 height 282
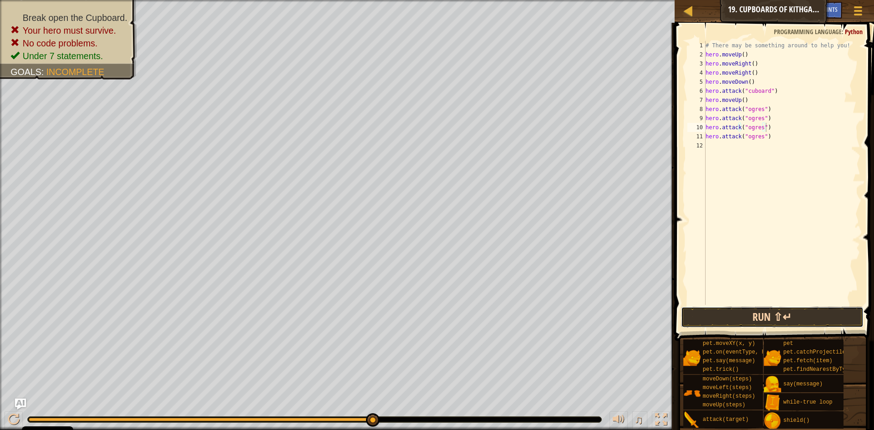
click at [757, 312] on button "Run ⇧↵" at bounding box center [772, 317] width 183 height 21
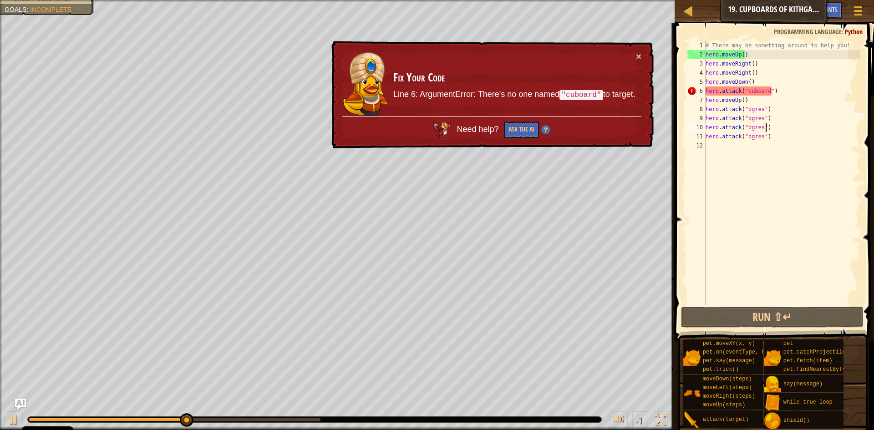
click at [772, 89] on div "# There may be something around to help you! hero . moveUp ( ) hero . moveRight…" at bounding box center [782, 182] width 157 height 282
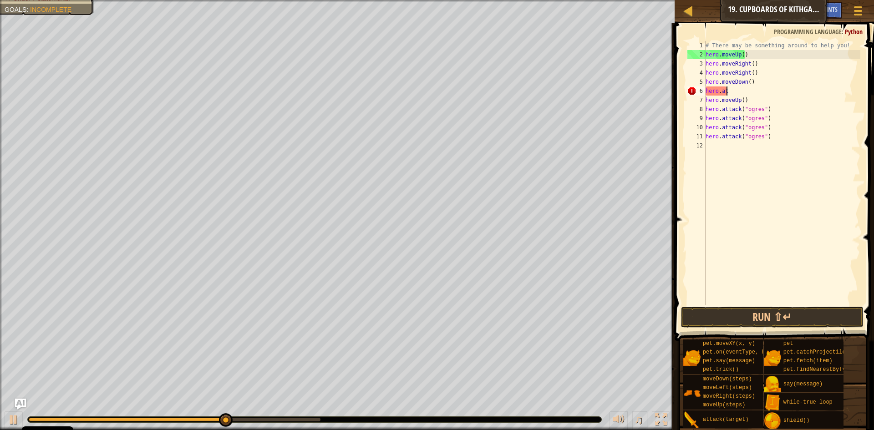
scroll to position [4, 0]
type textarea "h"
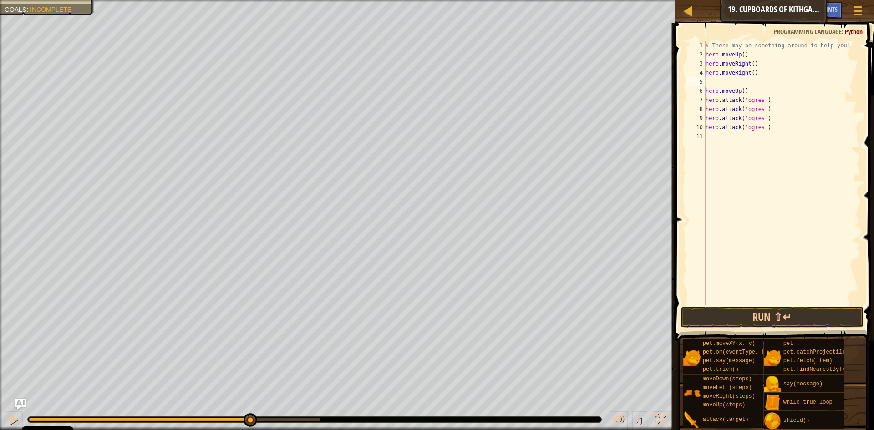
type textarea "a"
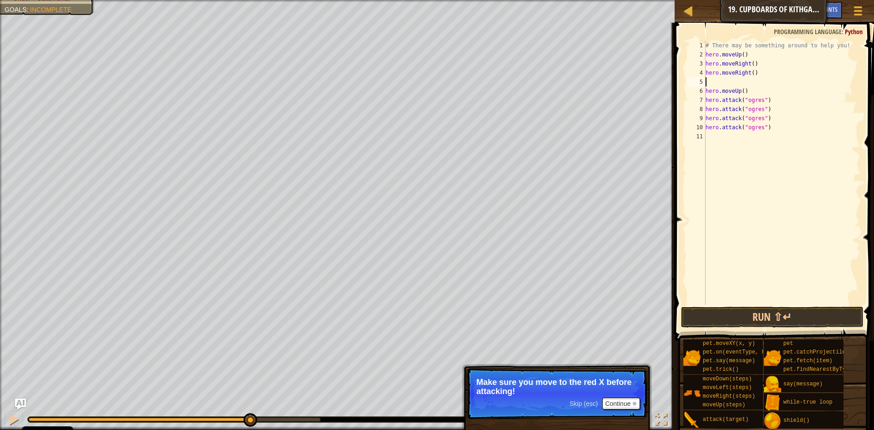
type textarea "m"
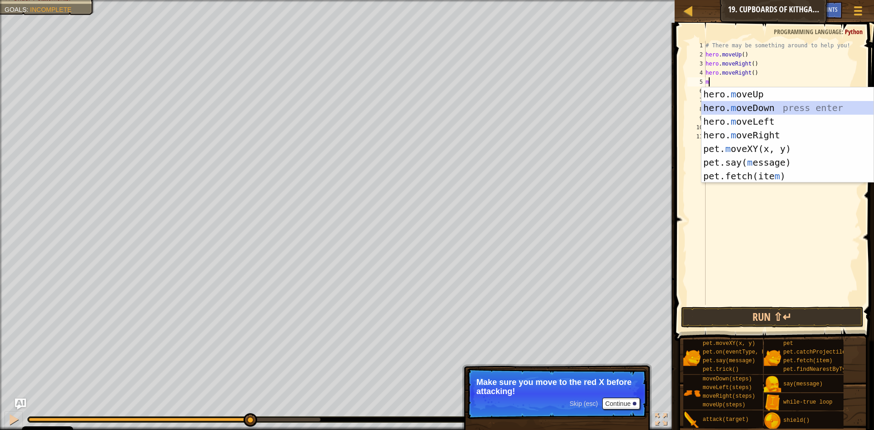
click at [759, 107] on div "hero. m oveUp press enter hero. m oveDown press enter hero. m oveLeft press ent…" at bounding box center [788, 148] width 172 height 123
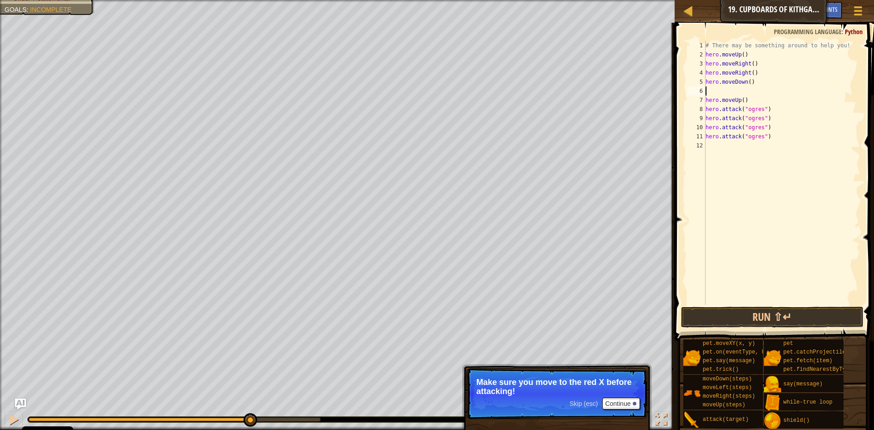
type textarea "a"
drag, startPoint x: 723, startPoint y: 181, endPoint x: 721, endPoint y: 186, distance: 5.3
click at [722, 181] on div "# There may be something around to help you! hero . moveUp ( ) hero . moveRight…" at bounding box center [782, 182] width 157 height 282
click at [739, 305] on div "1 2 3 4 5 6 7 8 9 10 11 12 # There may be something around to help you! hero . …" at bounding box center [773, 199] width 202 height 345
click at [736, 310] on button "Run ⇧↵" at bounding box center [772, 317] width 183 height 21
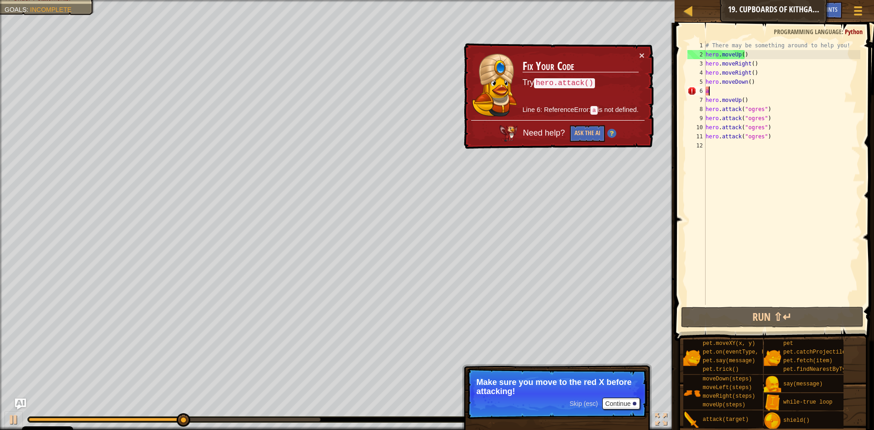
click at [709, 94] on div "# There may be something around to help you! hero . moveUp ( ) hero . moveRight…" at bounding box center [782, 182] width 157 height 282
type textarea "a"
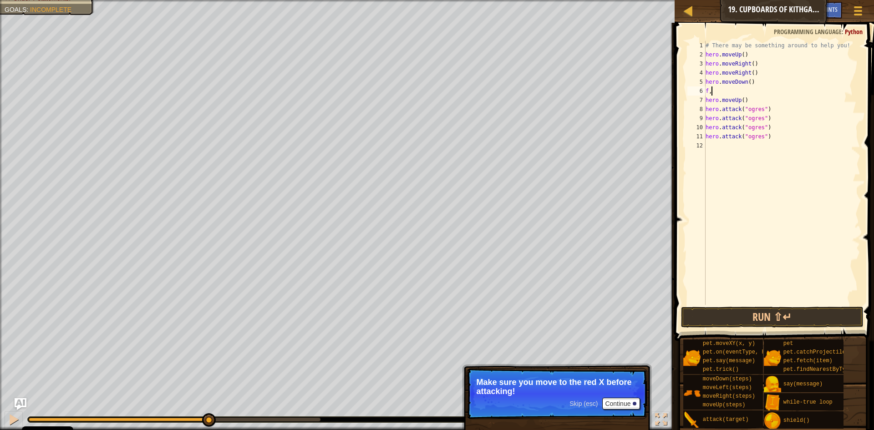
type textarea "f"
type textarea "m"
click at [743, 312] on button "Run ⇧↵" at bounding box center [772, 317] width 183 height 21
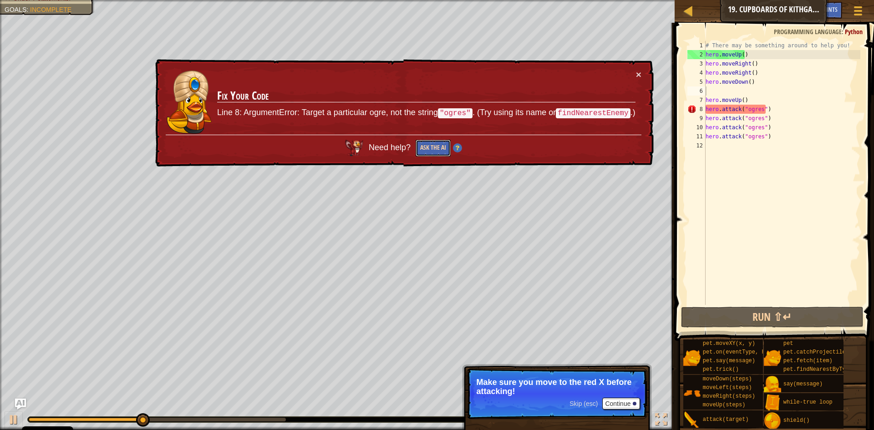
click at [438, 147] on button "Ask the AI" at bounding box center [433, 148] width 35 height 17
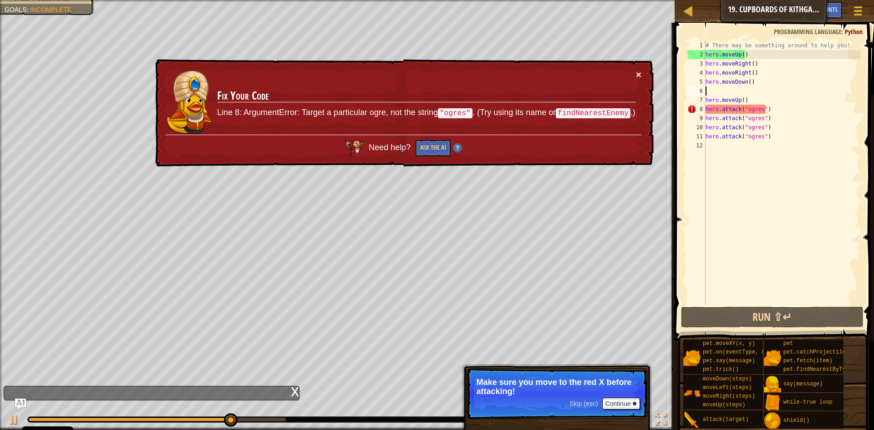
click at [640, 71] on button "×" at bounding box center [638, 75] width 5 height 10
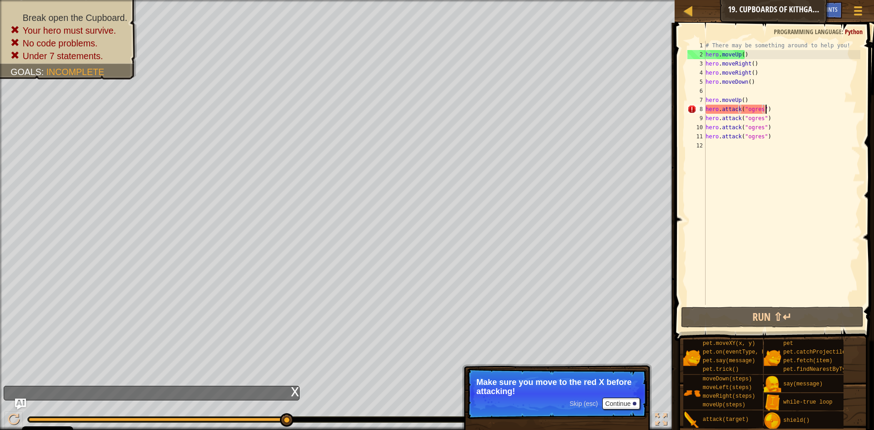
click at [767, 108] on div "# There may be something around to help you! hero . moveUp ( ) hero . moveRight…" at bounding box center [782, 182] width 157 height 282
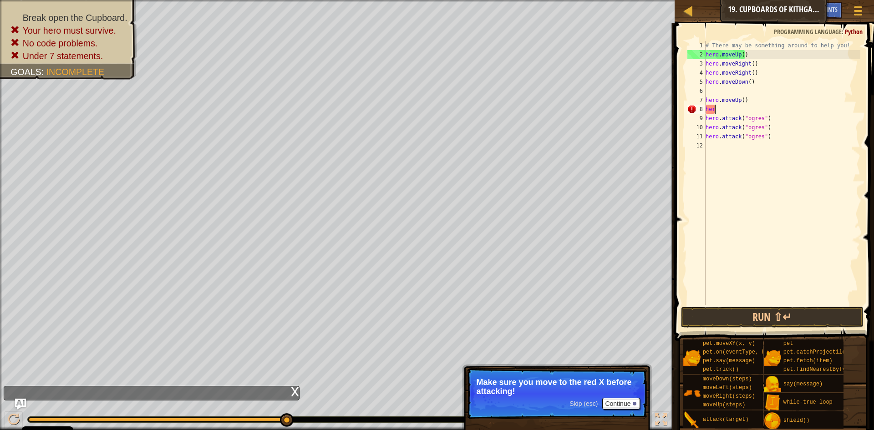
type textarea "h"
click at [771, 122] on div "# There may be something around to help you! hero . moveUp ( ) hero . moveRight…" at bounding box center [782, 182] width 157 height 282
type textarea "h"
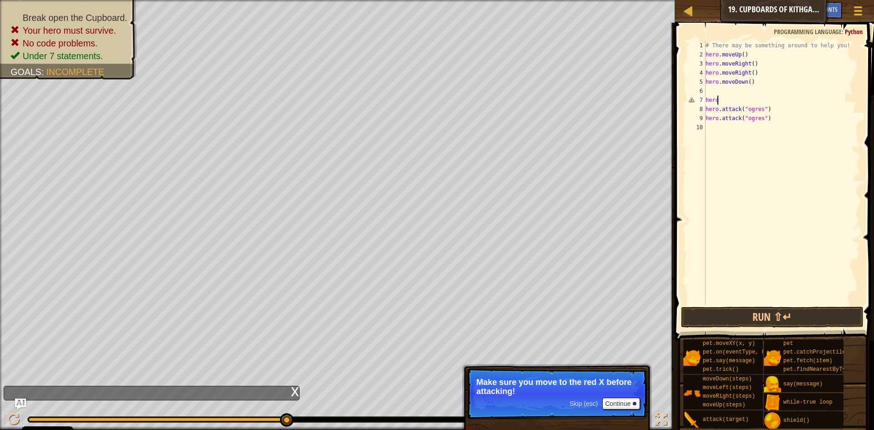
type textarea "h"
drag, startPoint x: 766, startPoint y: 119, endPoint x: 767, endPoint y: 126, distance: 6.9
click at [766, 120] on div "# There may be something around to help you! hero . moveUp ( ) hero . moveRight…" at bounding box center [782, 182] width 157 height 282
type textarea "h"
click at [771, 106] on div "# There may be something around to help you! hero . moveUp ( ) hero . moveRight…" at bounding box center [782, 182] width 157 height 282
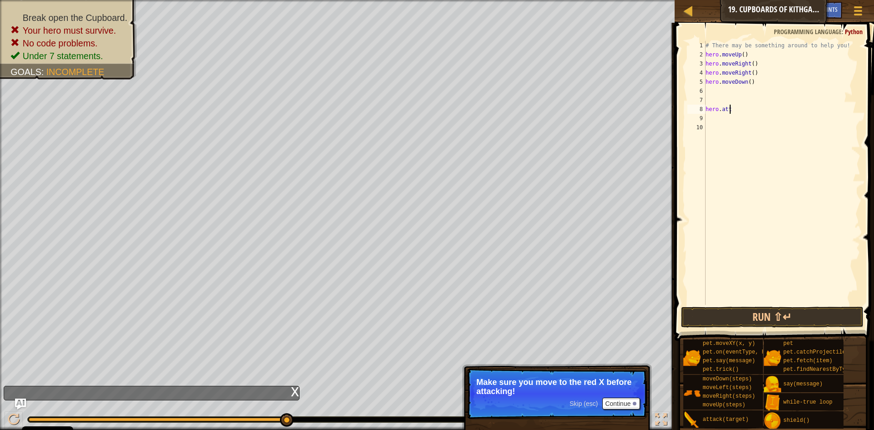
type textarea "h"
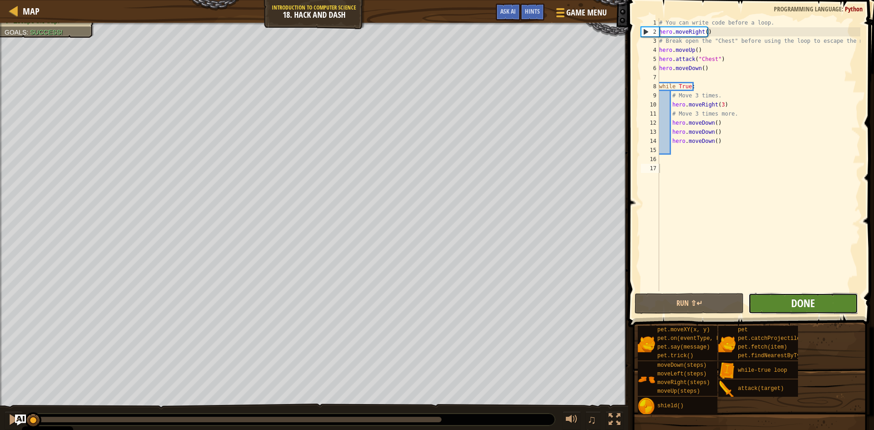
click at [805, 299] on span "Done" at bounding box center [803, 303] width 24 height 15
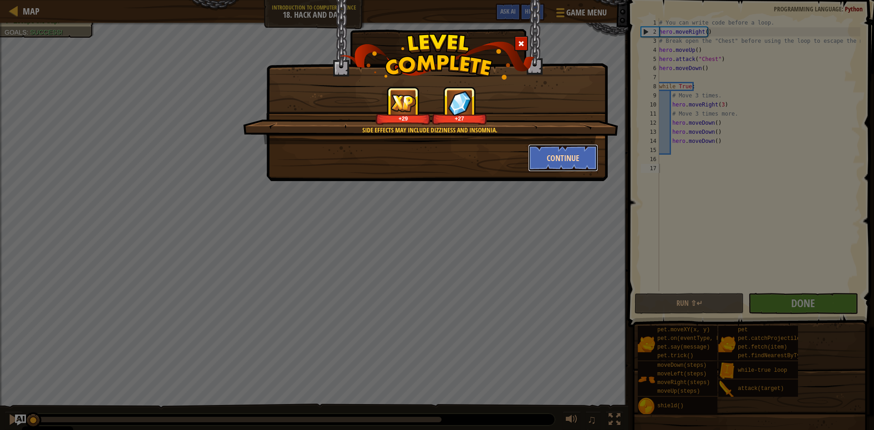
click at [571, 157] on button "Continue" at bounding box center [563, 157] width 71 height 27
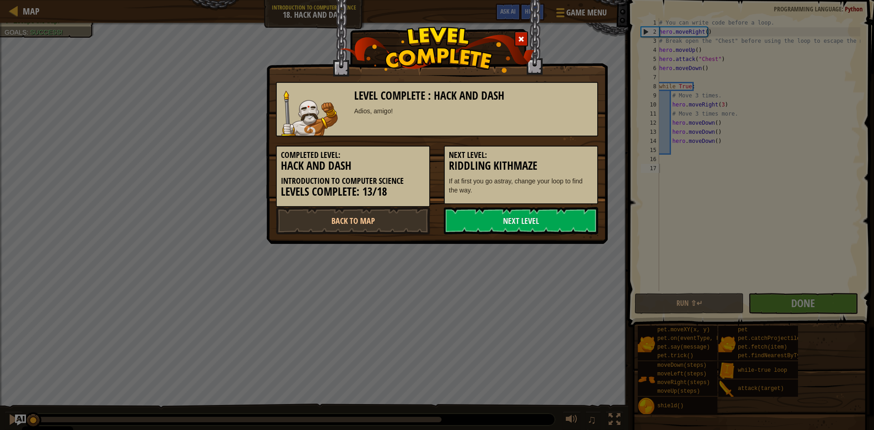
click at [571, 158] on h5 "Next Level:" at bounding box center [521, 155] width 144 height 9
drag, startPoint x: 558, startPoint y: 204, endPoint x: 560, endPoint y: 214, distance: 10.6
click at [560, 214] on div "Level Complete : Hack and [PERSON_NAME], amigo! Completed Level: Hack and Dash …" at bounding box center [437, 154] width 322 height 162
click at [560, 214] on link "Next Level" at bounding box center [521, 220] width 154 height 27
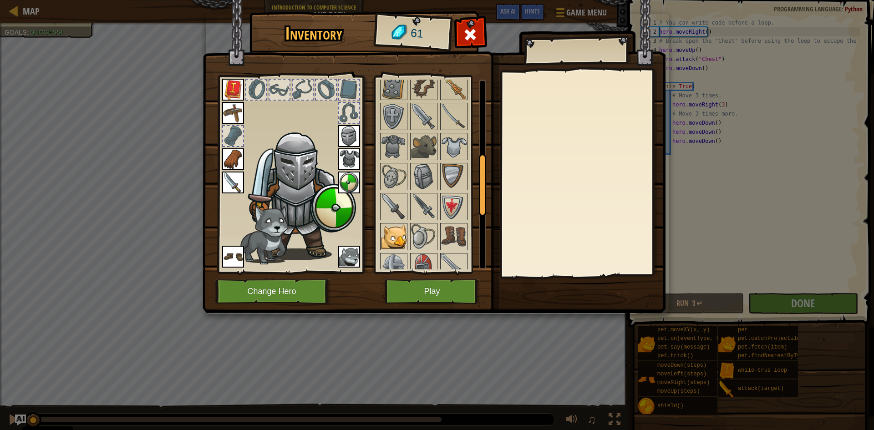
scroll to position [228, 0]
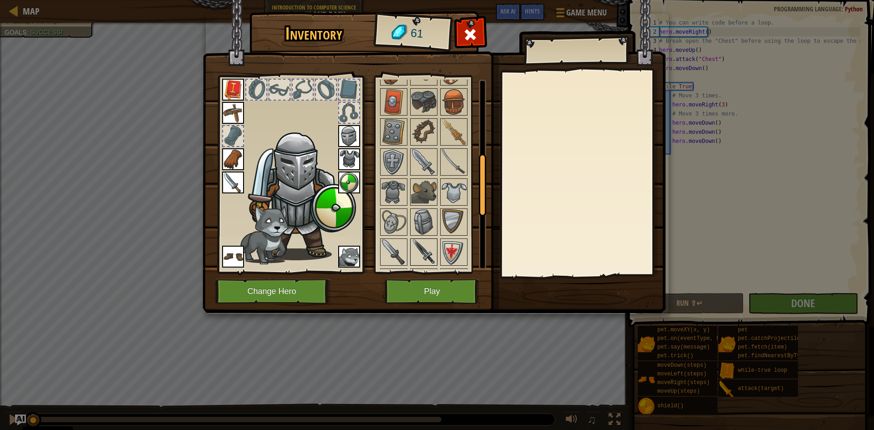
click at [422, 245] on img at bounding box center [423, 251] width 25 height 25
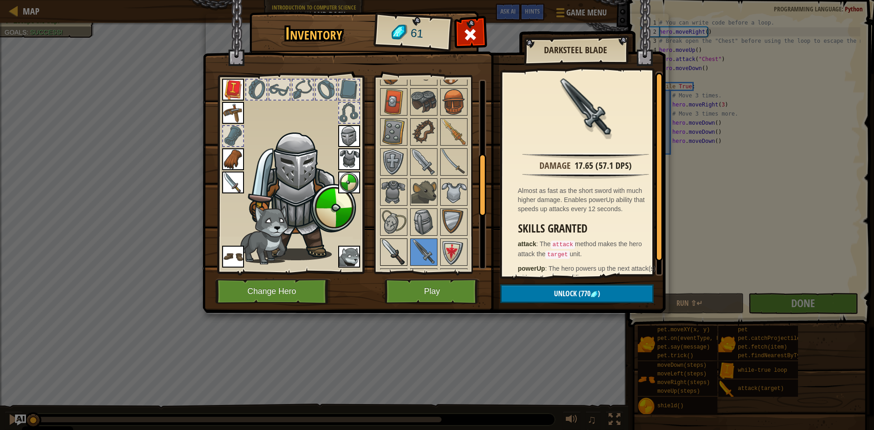
click at [397, 250] on img at bounding box center [393, 251] width 25 height 25
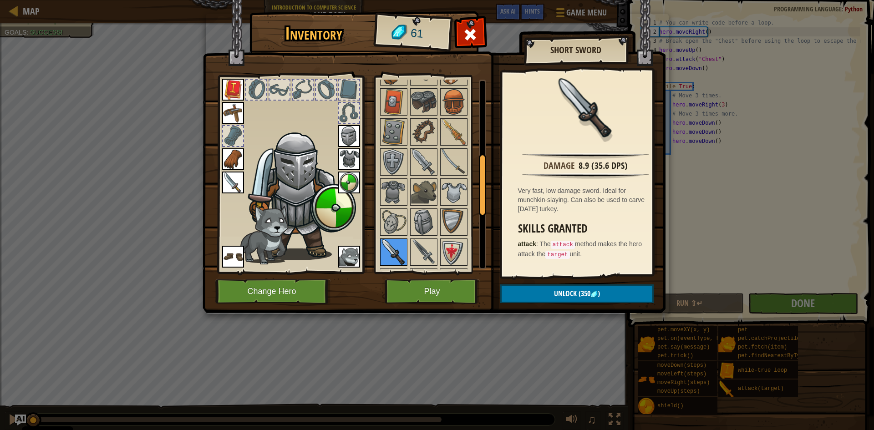
click at [397, 250] on img at bounding box center [393, 251] width 25 height 25
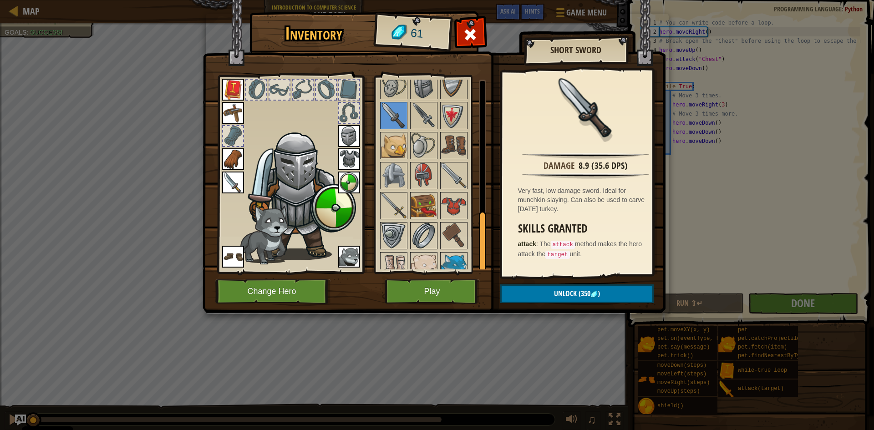
scroll to position [406, 0]
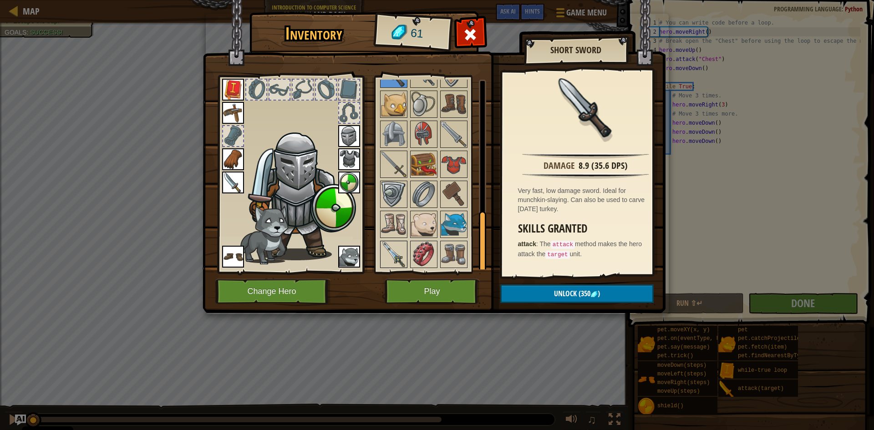
click at [397, 252] on img at bounding box center [393, 254] width 25 height 25
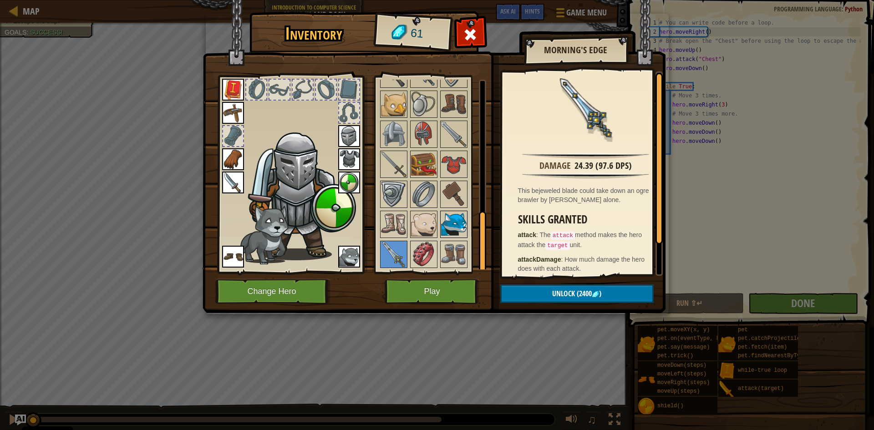
click at [453, 226] on img at bounding box center [453, 224] width 25 height 25
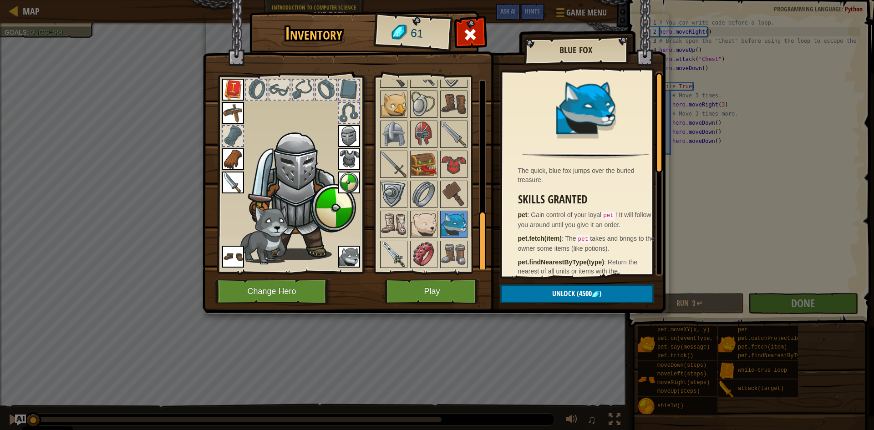
click at [395, 248] on img at bounding box center [393, 254] width 25 height 25
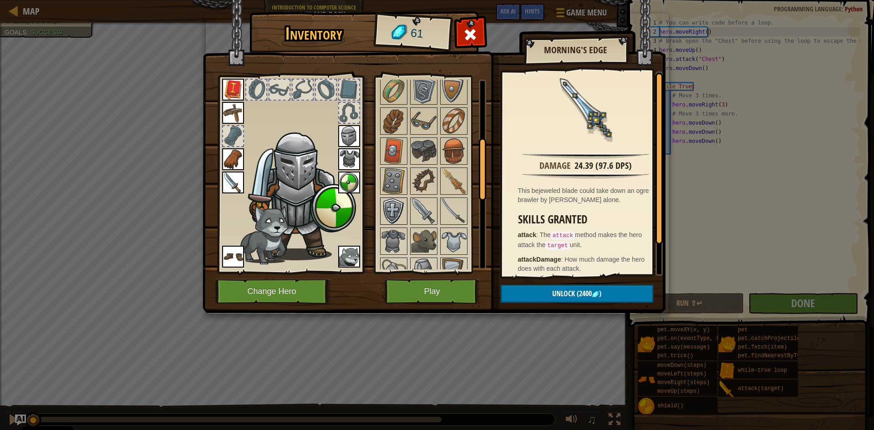
scroll to position [133, 0]
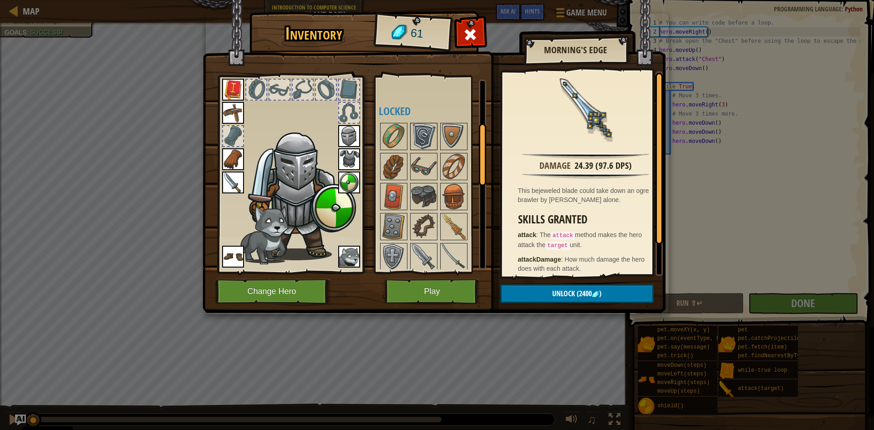
click at [429, 142] on img at bounding box center [423, 136] width 25 height 25
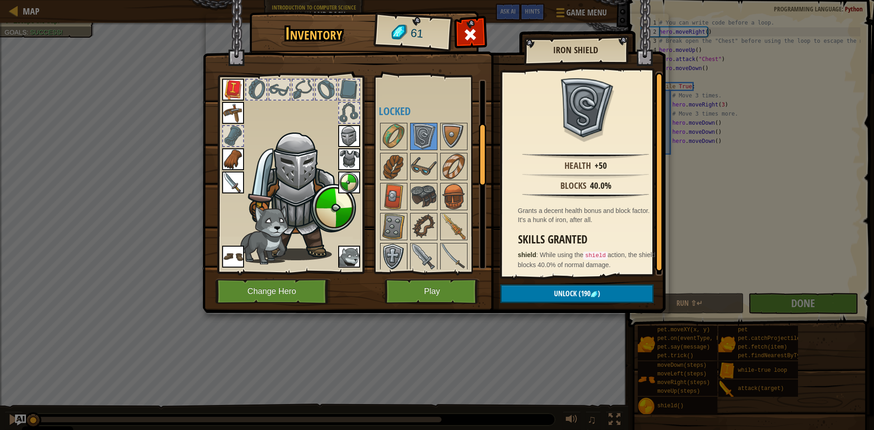
drag, startPoint x: 388, startPoint y: 247, endPoint x: 382, endPoint y: 264, distance: 17.9
click at [383, 263] on img at bounding box center [393, 256] width 25 height 25
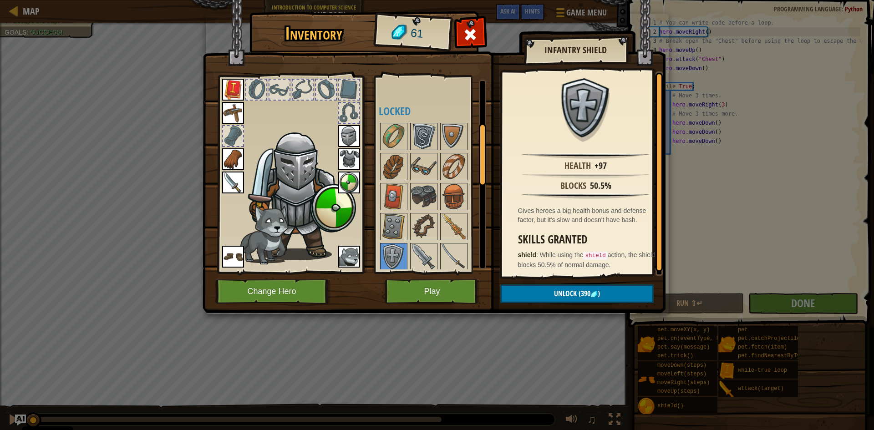
click at [425, 130] on img at bounding box center [423, 136] width 25 height 25
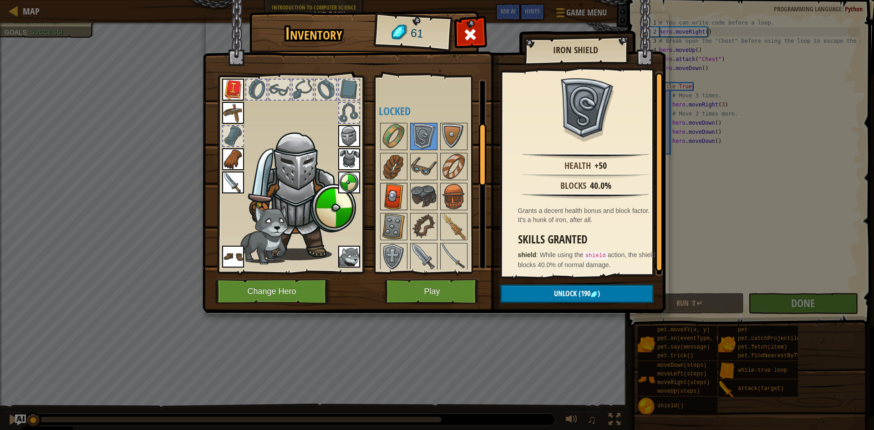
click at [397, 193] on img at bounding box center [393, 196] width 25 height 25
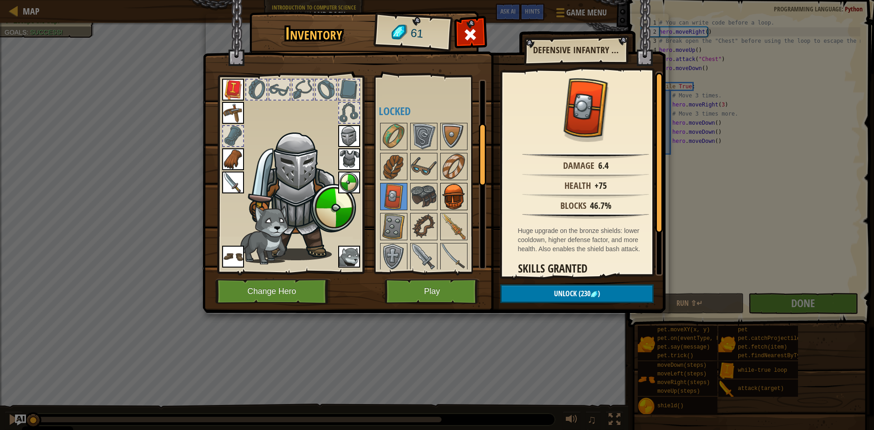
click at [455, 194] on img at bounding box center [453, 196] width 25 height 25
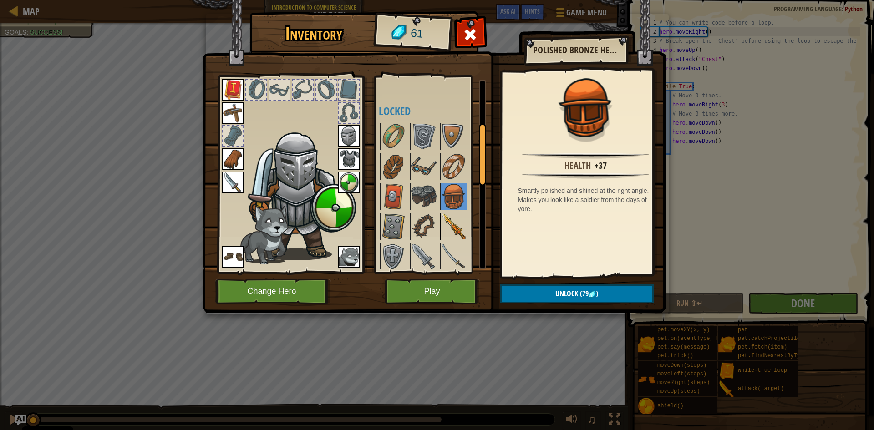
click at [448, 219] on img at bounding box center [453, 226] width 25 height 25
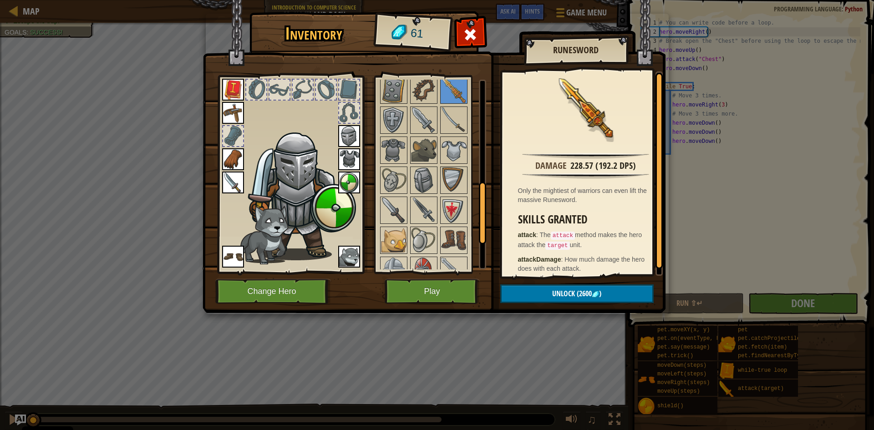
scroll to position [406, 0]
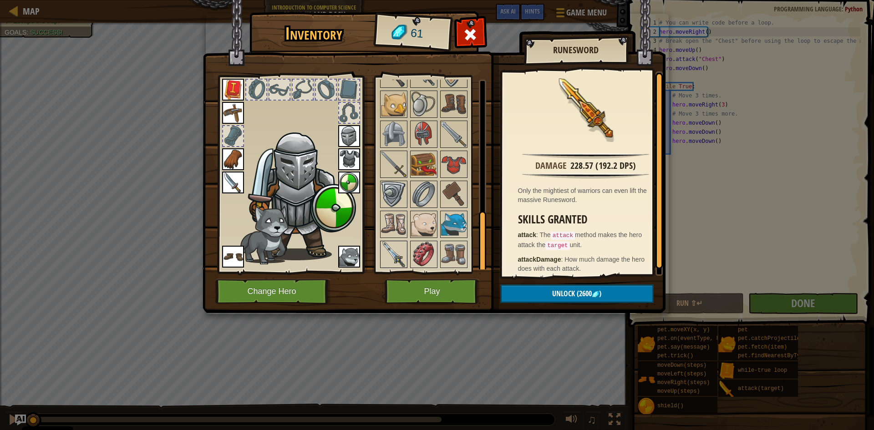
click at [387, 260] on img at bounding box center [393, 254] width 25 height 25
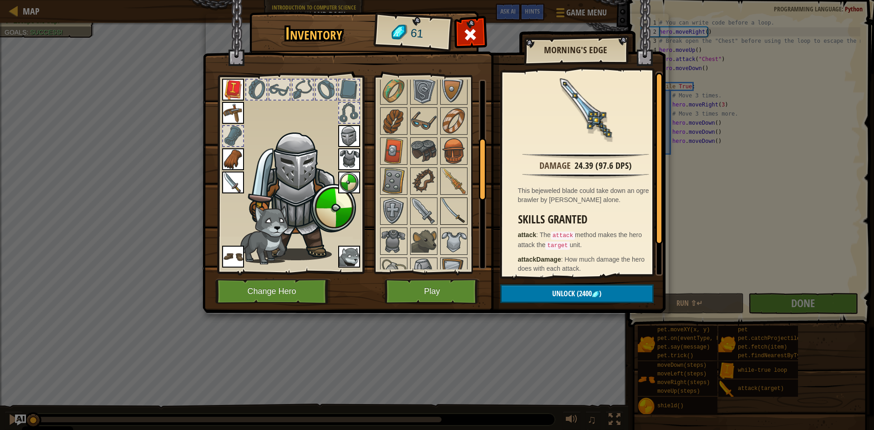
scroll to position [224, 0]
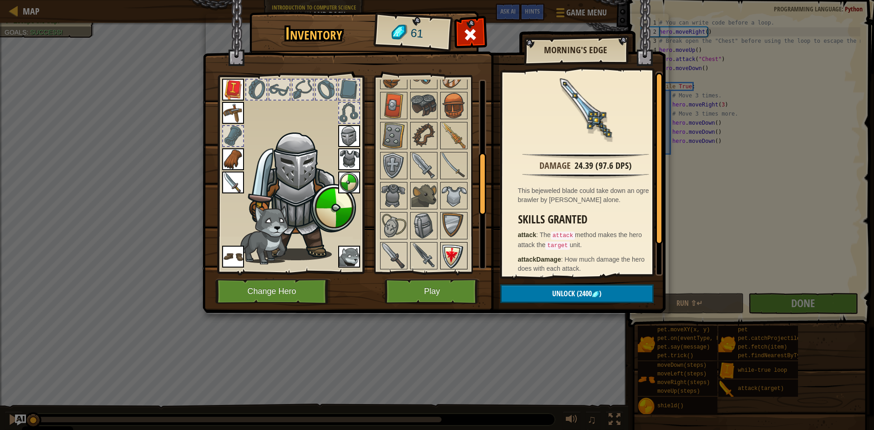
click at [449, 245] on img at bounding box center [453, 255] width 25 height 25
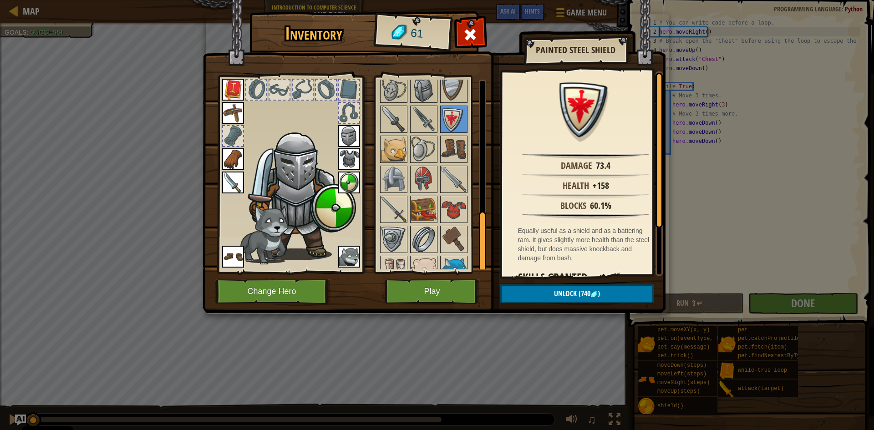
scroll to position [406, 0]
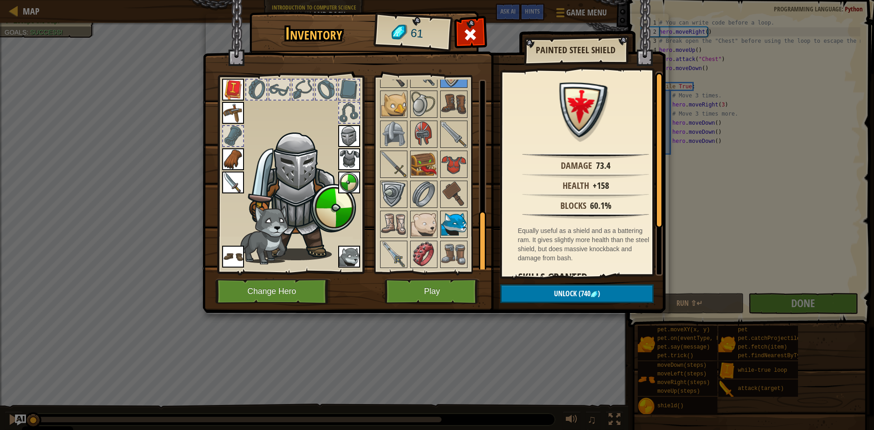
click at [456, 222] on img at bounding box center [453, 224] width 25 height 25
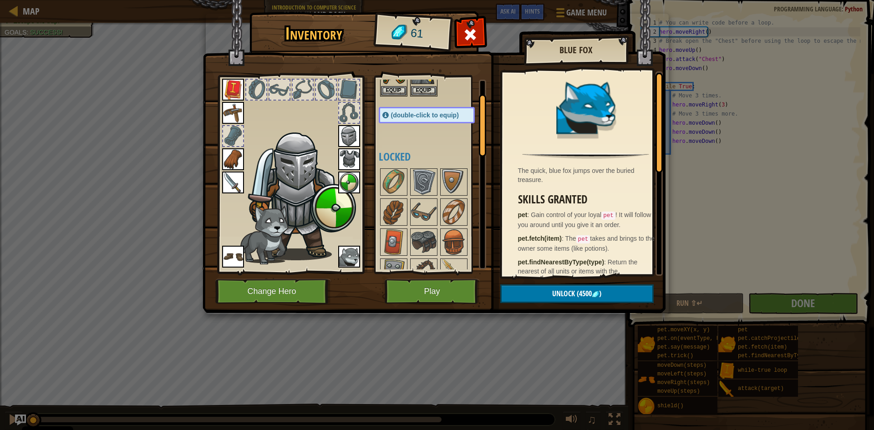
scroll to position [0, 0]
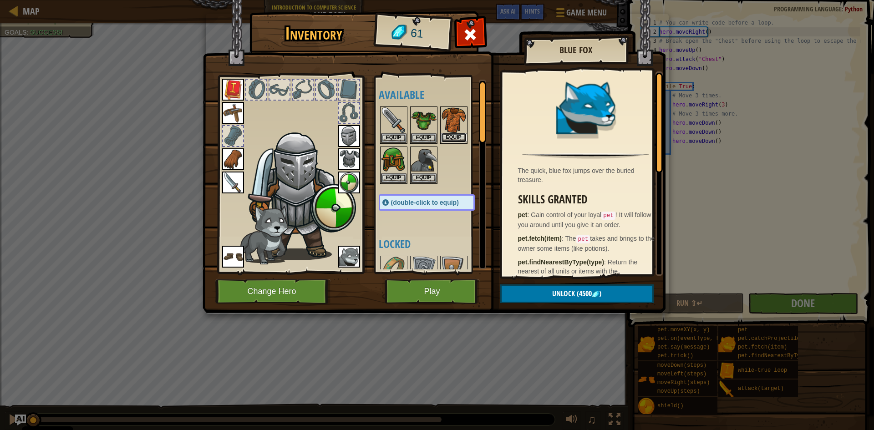
click at [451, 134] on button "Equip" at bounding box center [453, 138] width 25 height 10
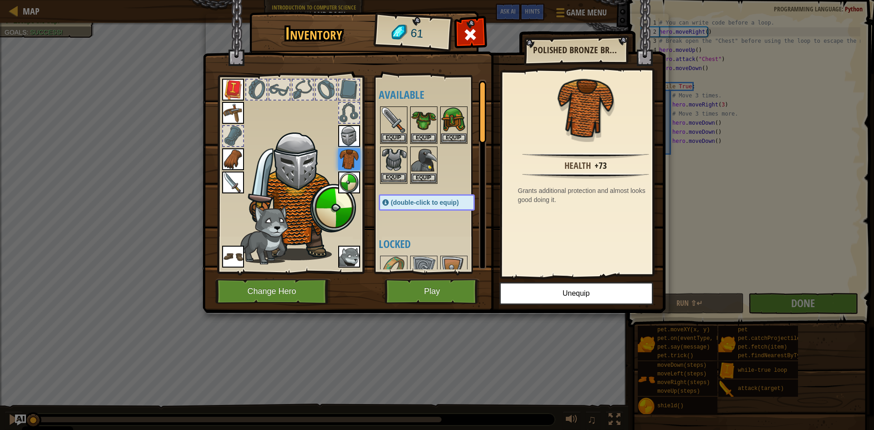
click at [400, 171] on img at bounding box center [393, 160] width 25 height 25
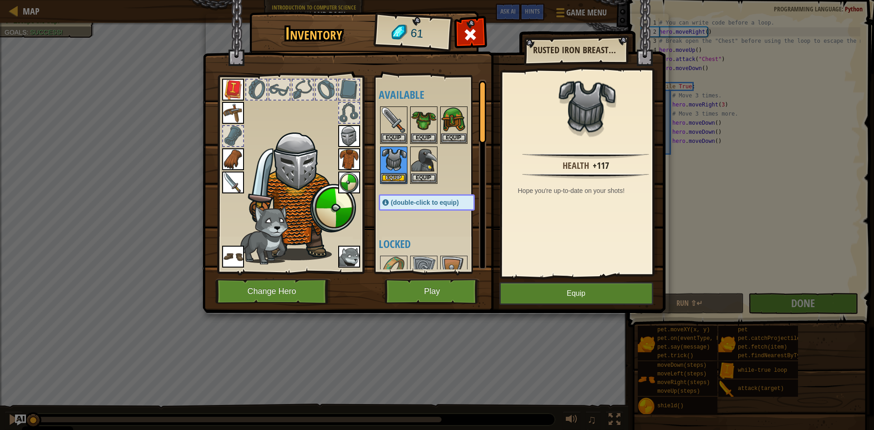
click at [548, 277] on img at bounding box center [434, 148] width 463 height 331
click at [551, 290] on button "Equip" at bounding box center [576, 293] width 154 height 23
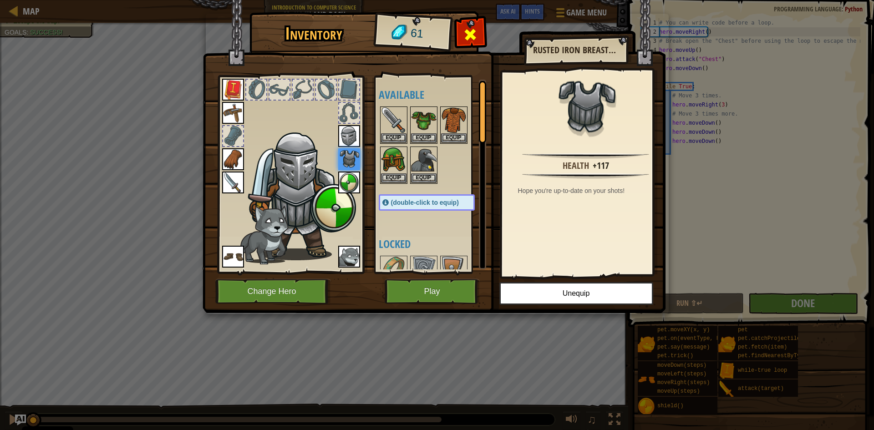
click at [472, 25] on div at bounding box center [470, 37] width 29 height 29
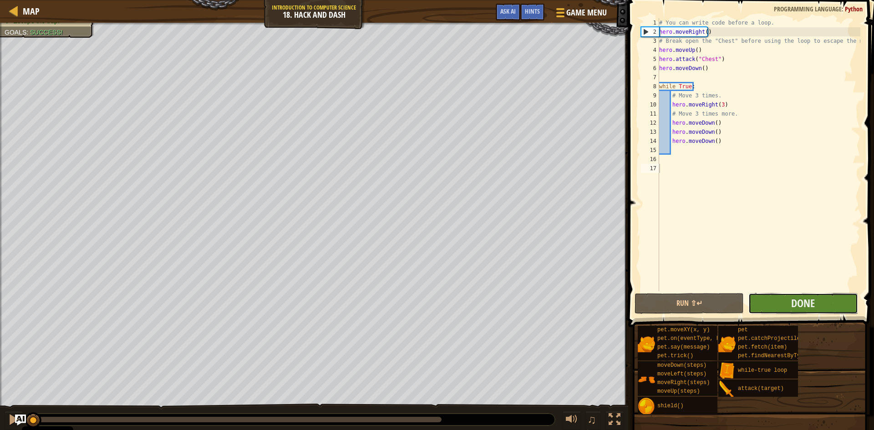
click at [779, 297] on button "Done" at bounding box center [803, 303] width 109 height 21
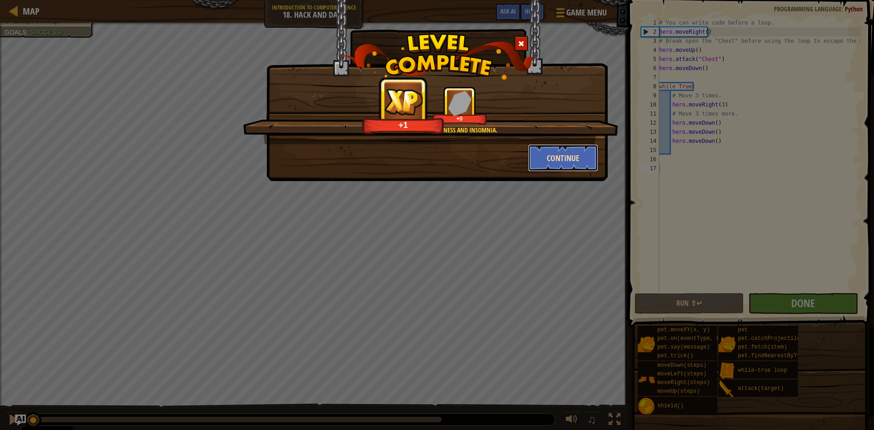
click at [571, 157] on button "Continue" at bounding box center [563, 157] width 71 height 27
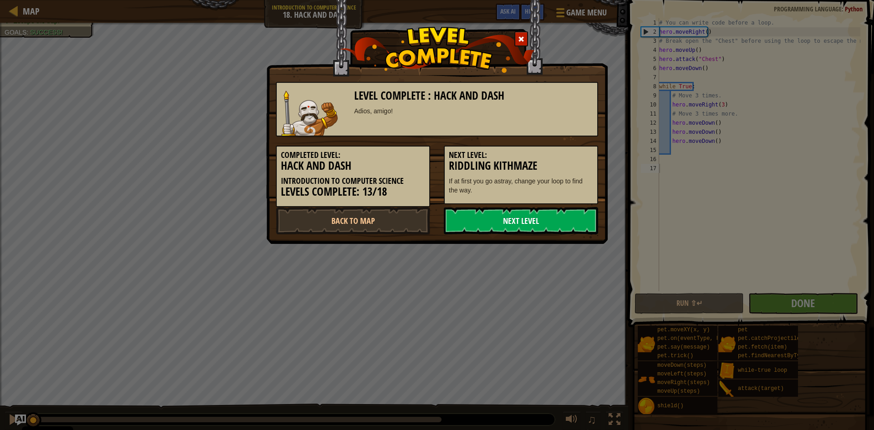
drag, startPoint x: 539, startPoint y: 220, endPoint x: 548, endPoint y: 224, distance: 10.0
click at [548, 224] on link "Next Level" at bounding box center [521, 220] width 154 height 27
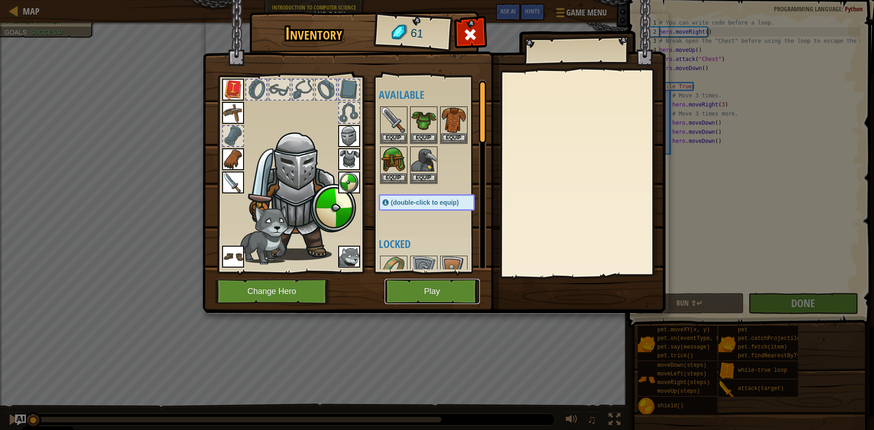
click at [429, 292] on button "Play" at bounding box center [432, 291] width 95 height 25
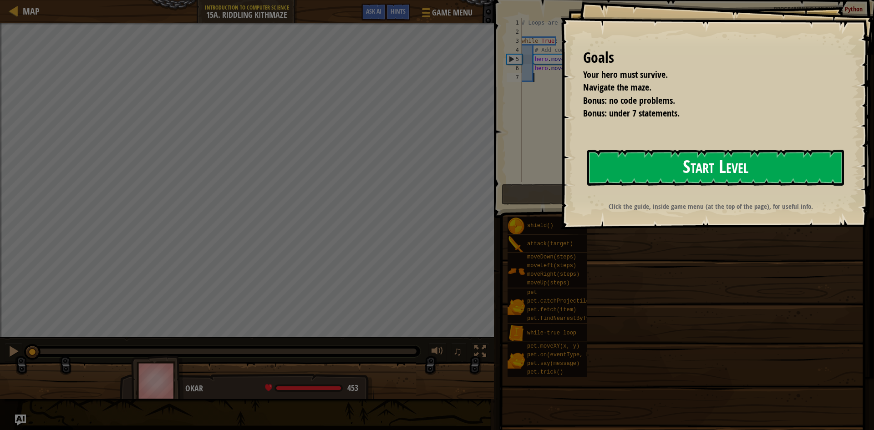
click at [683, 157] on button "Start Level" at bounding box center [715, 168] width 257 height 36
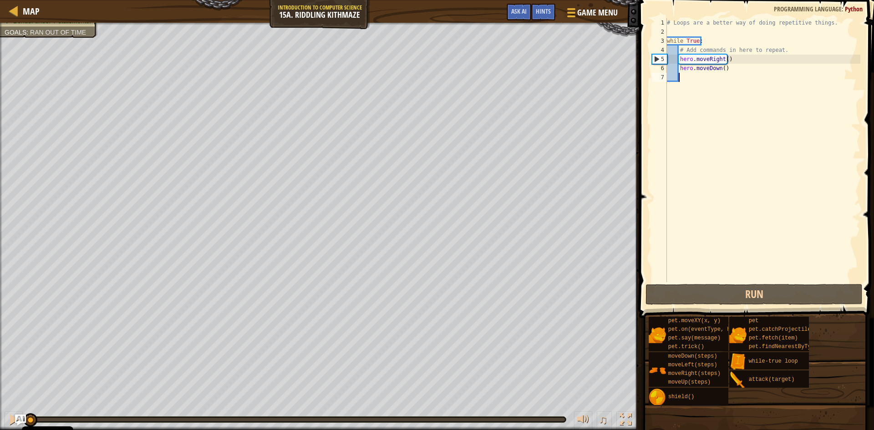
click at [0, 149] on div at bounding box center [1, 233] width 2 height 421
